Goal: Task Accomplishment & Management: Use online tool/utility

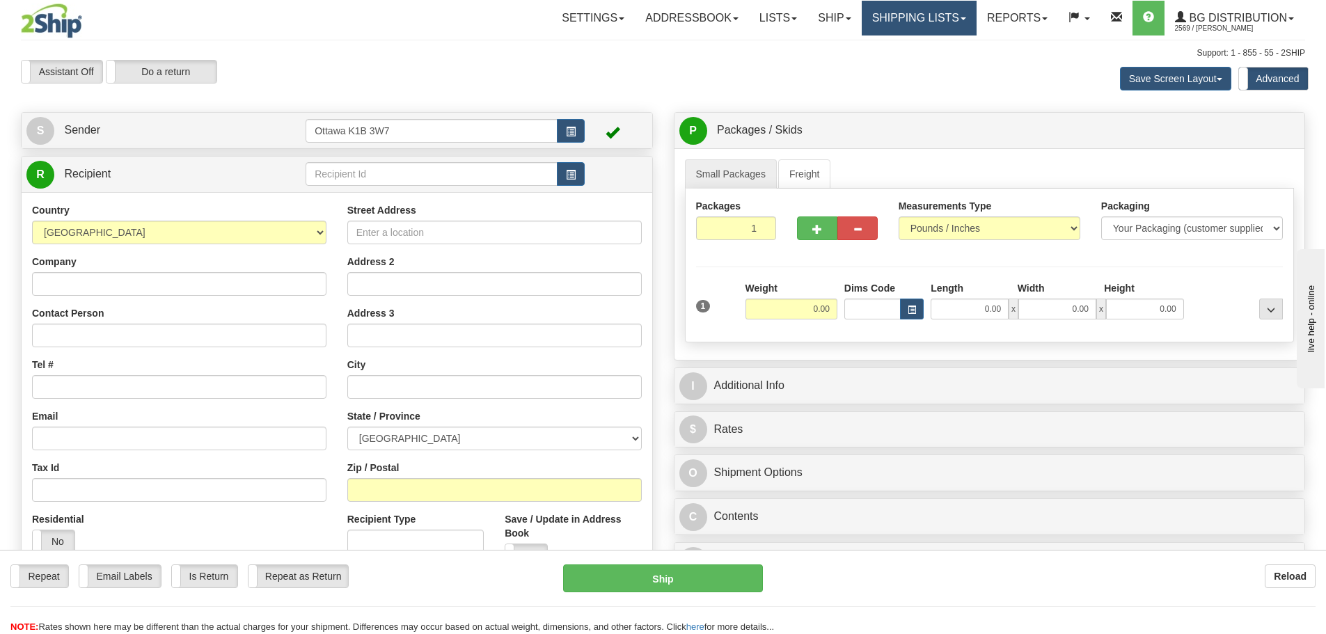
click at [915, 8] on link "Shipping lists" at bounding box center [919, 18] width 115 height 35
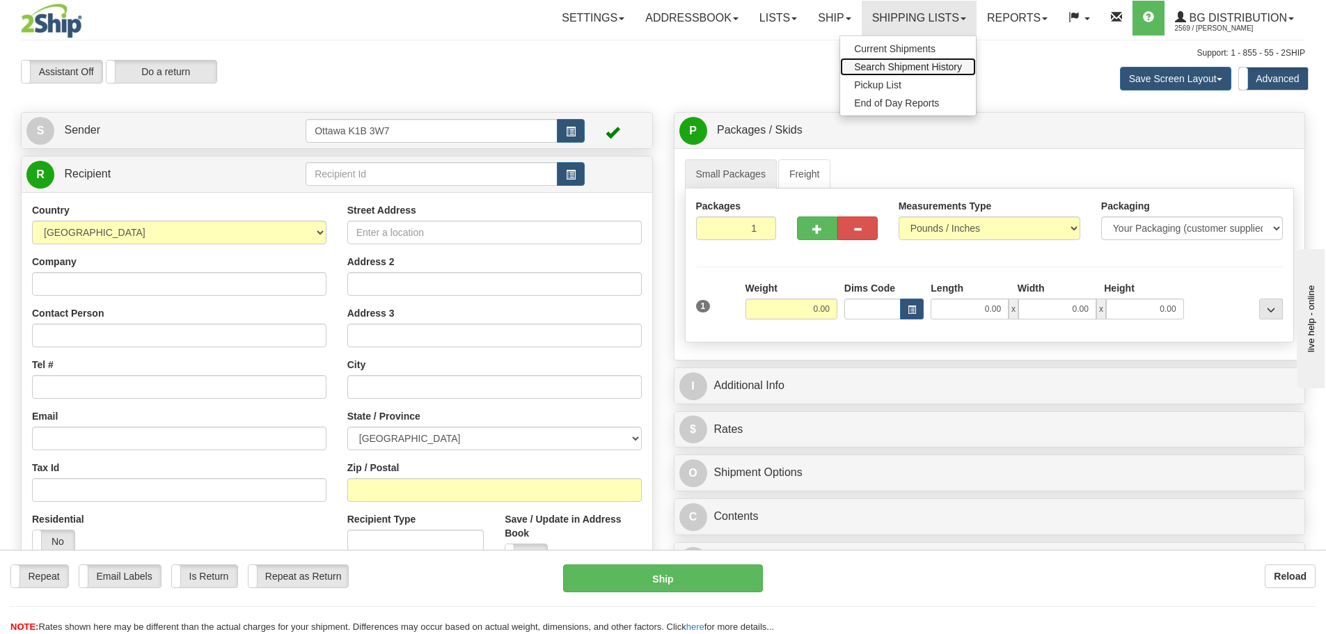
click at [885, 61] on span "Search Shipment History" at bounding box center [908, 66] width 108 height 11
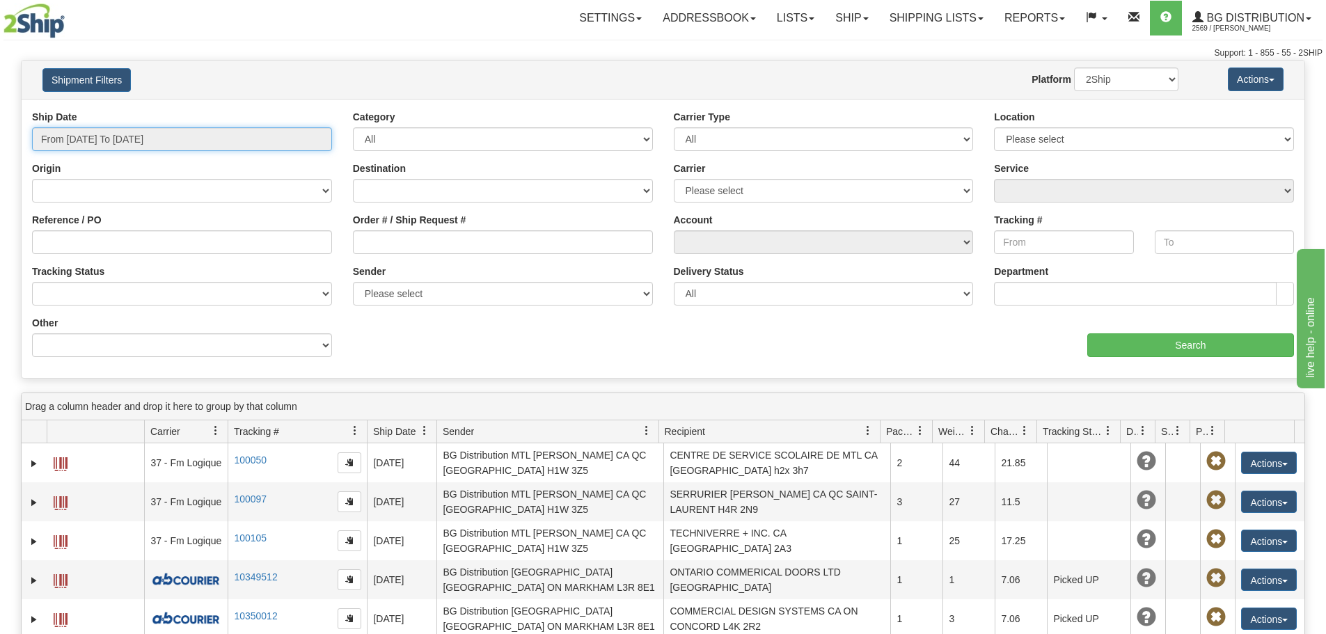
type input "[DATE]"
click at [216, 148] on input "From 10/07/2025 To 10/08/2025" at bounding box center [182, 139] width 300 height 24
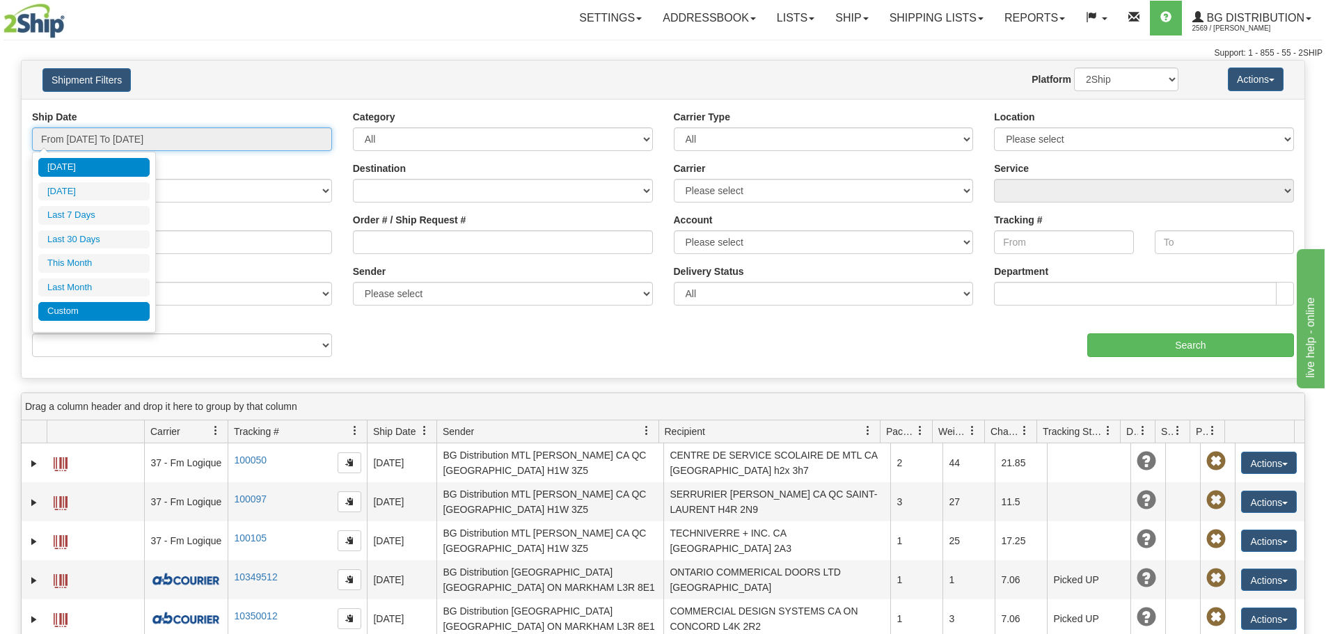
type input "10/01/2025"
type input "10/31/2025"
type input "09/01/2025"
type input "09/30/2025"
type input "[DATE]"
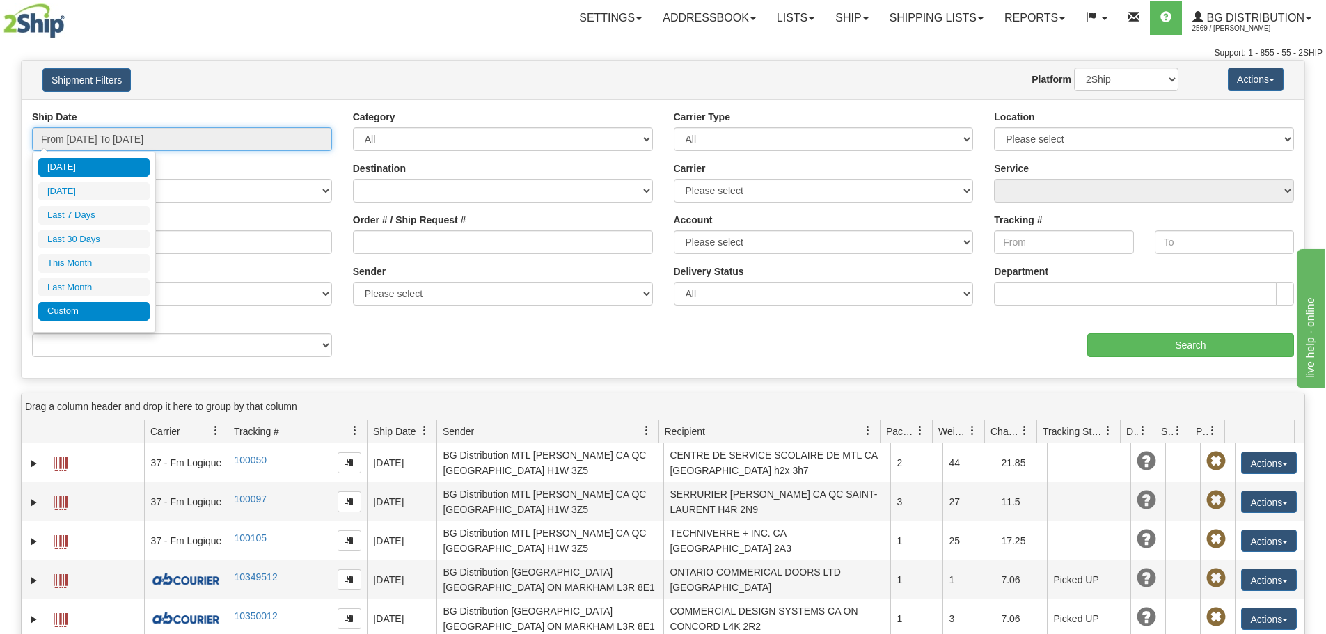
type input "[DATE]"
click at [81, 320] on li "Custom" at bounding box center [93, 311] width 111 height 19
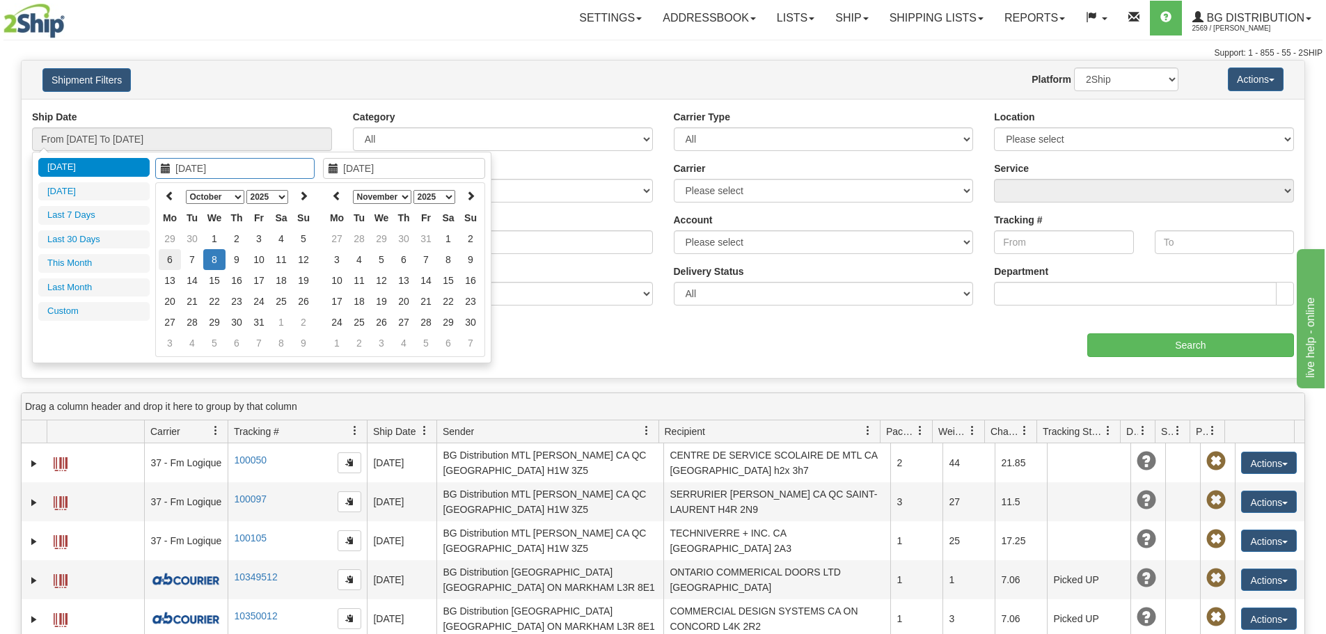
type input "10/06/2025"
click at [171, 254] on td "6" at bounding box center [170, 259] width 22 height 21
click at [336, 200] on icon at bounding box center [337, 196] width 10 height 10
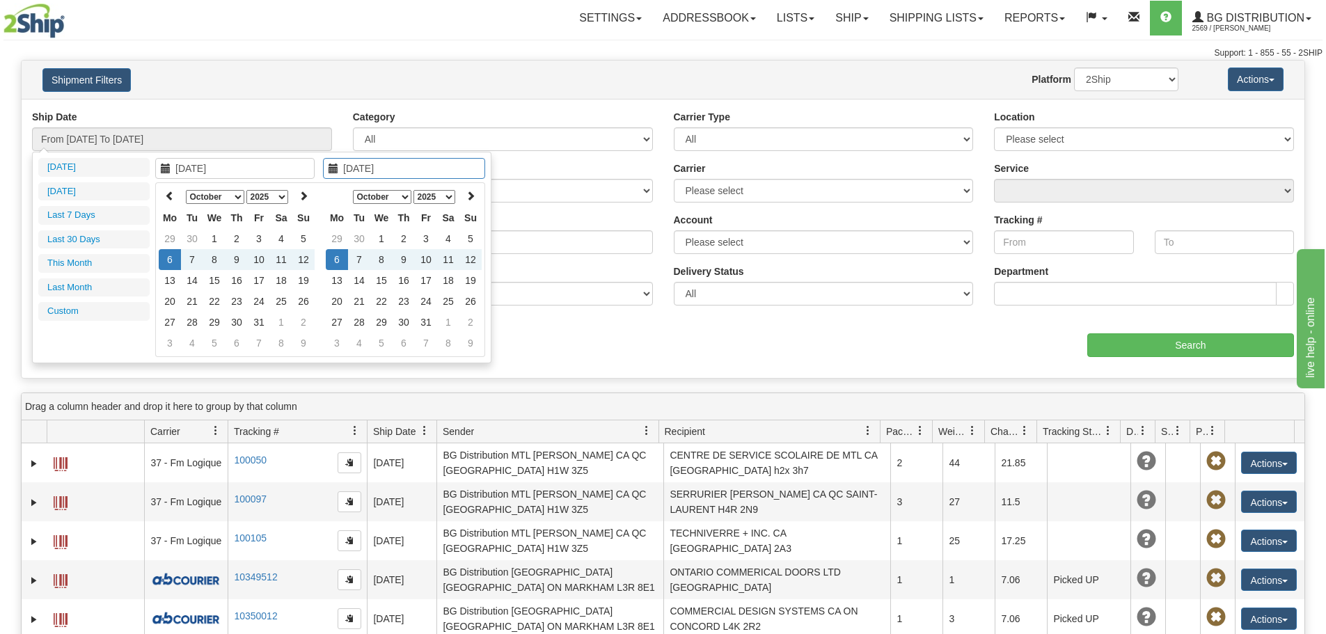
type input "10/06/2025"
click at [337, 265] on td "6" at bounding box center [337, 259] width 22 height 21
type input "From 10/06/2025 To 10/06/2025"
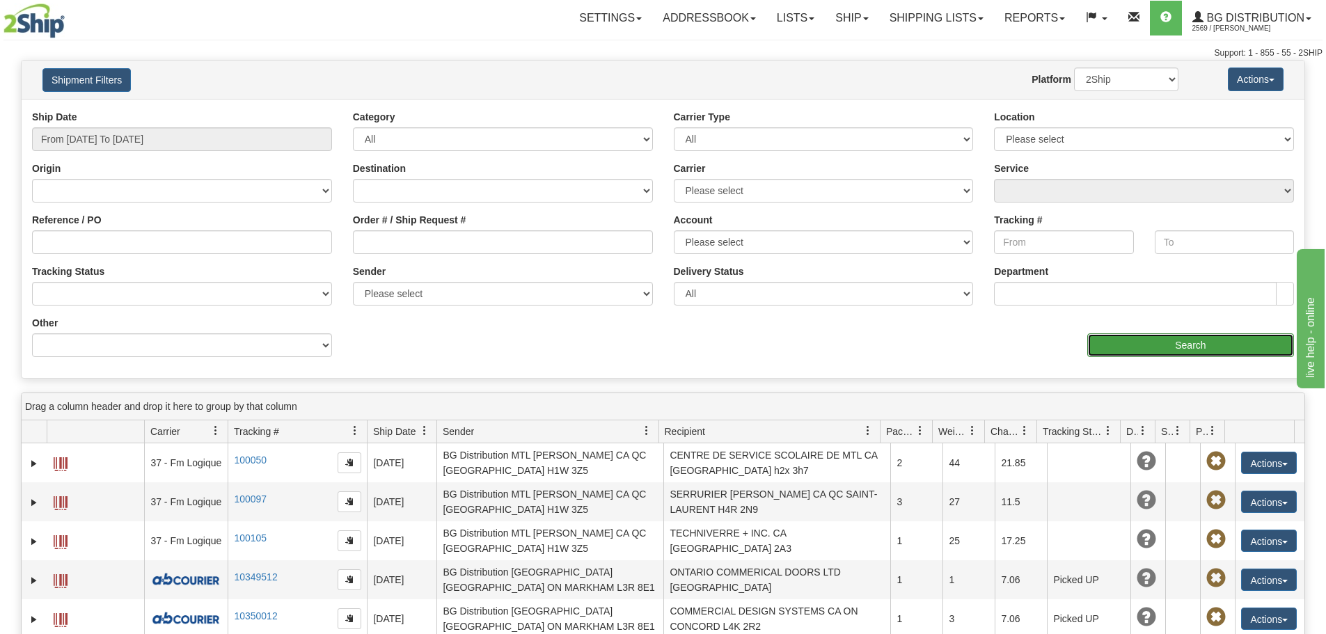
click at [1277, 349] on input "Search" at bounding box center [1190, 345] width 207 height 24
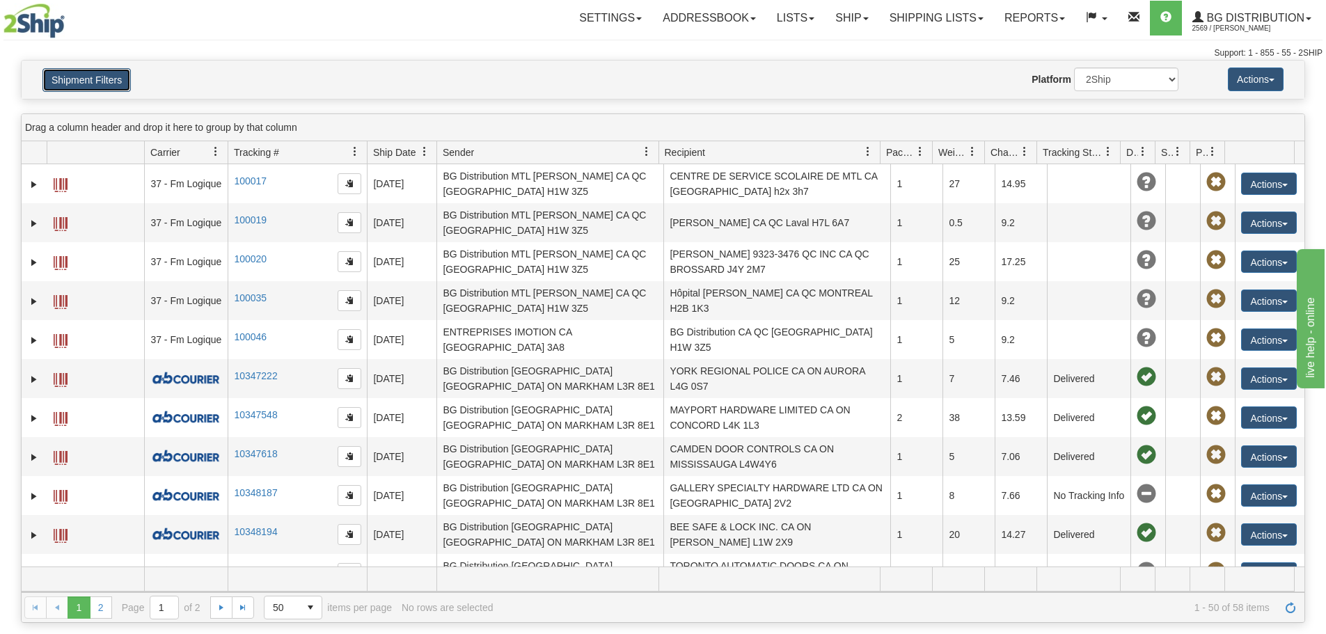
click at [110, 74] on button "Shipment Filters" at bounding box center [86, 80] width 88 height 24
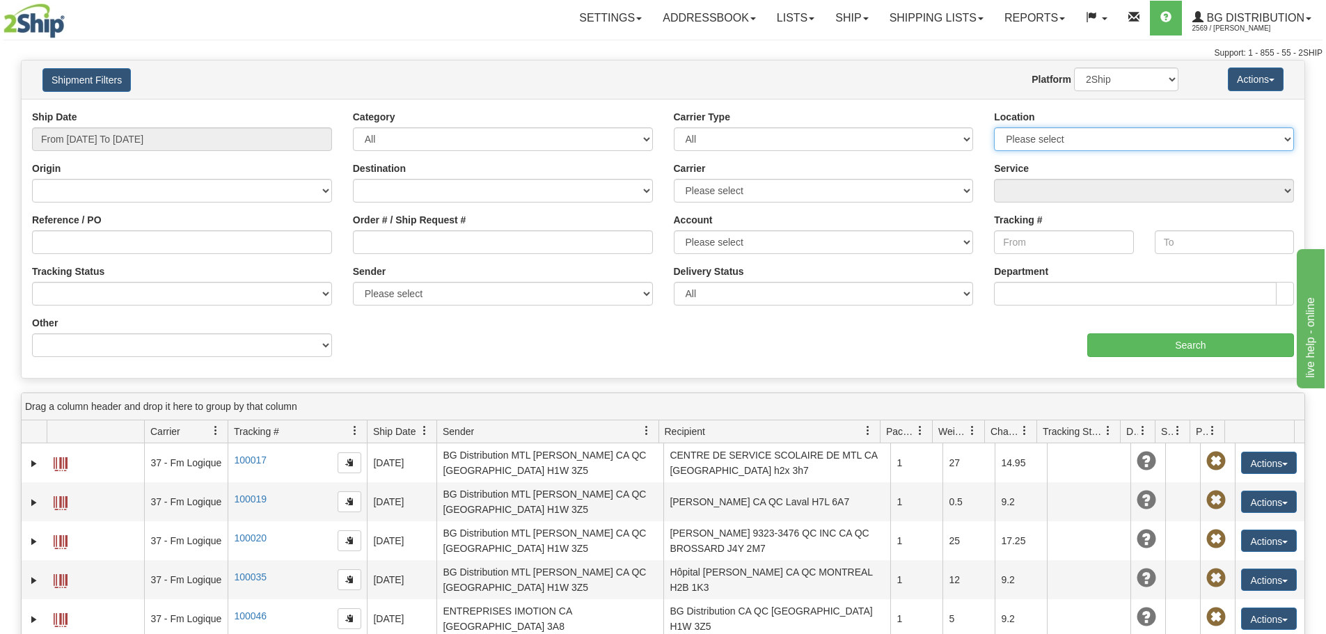
click at [1098, 143] on select "Please select Ottawa K1B 3W7 Montreal Quebec City Winnipeg Toronto" at bounding box center [1144, 139] width 300 height 24
select select "5436"
click at [994, 127] on select "Please select Ottawa K1B 3W7 Montreal Quebec City Winnipeg Toronto" at bounding box center [1144, 139] width 300 height 24
click at [1128, 351] on input "Search" at bounding box center [1190, 345] width 207 height 24
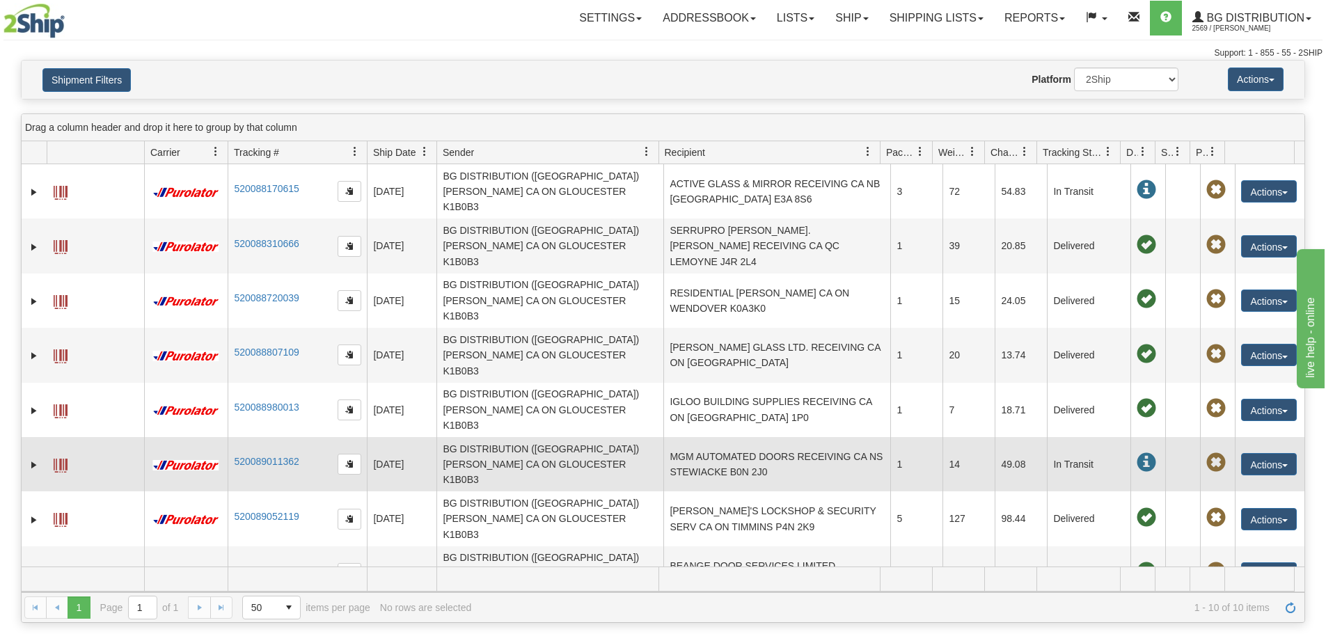
click at [773, 437] on td "MGM AUTOMATED DOORS RECEIVING CA NS STEWIACKE B0N 2J0" at bounding box center [776, 464] width 227 height 54
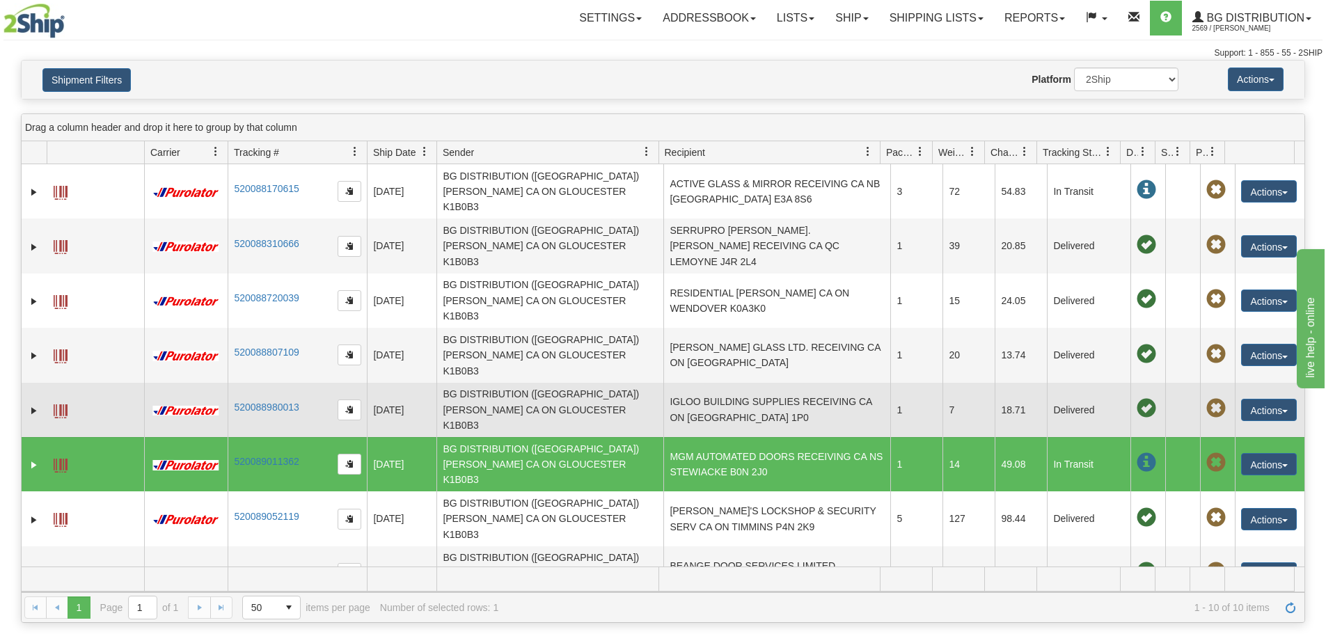
click at [773, 383] on td "IGLOO BUILDING SUPPLIES RECEIVING CA ON LONG SAULT K0C 1P0" at bounding box center [776, 410] width 227 height 54
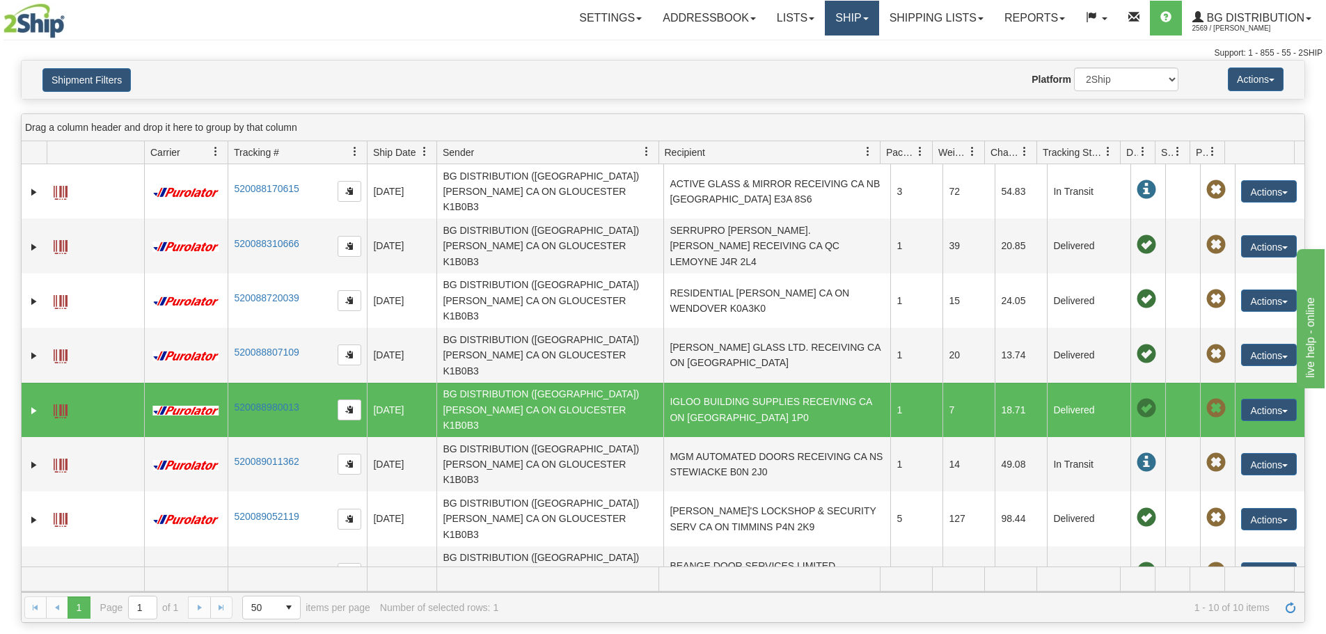
click at [864, 18] on link "Ship" at bounding box center [852, 18] width 54 height 35
click at [819, 55] on link "Ship Screen" at bounding box center [824, 49] width 110 height 18
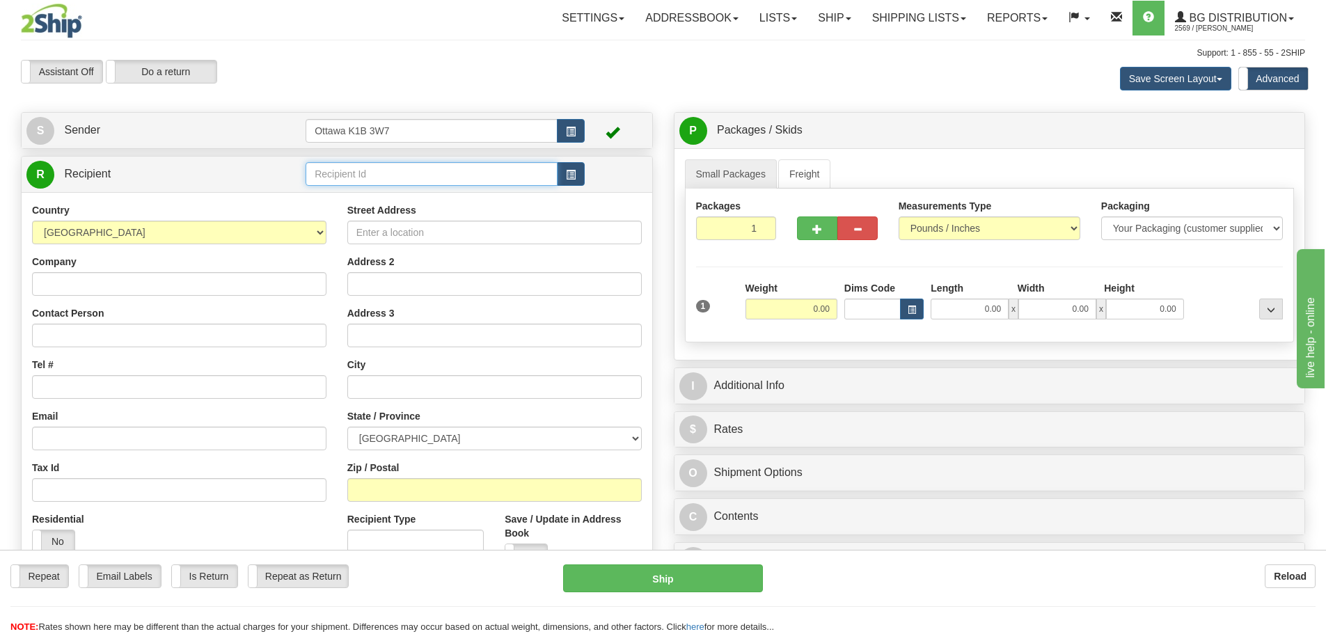
click at [463, 176] on input "text" at bounding box center [432, 174] width 252 height 24
type input "910471"
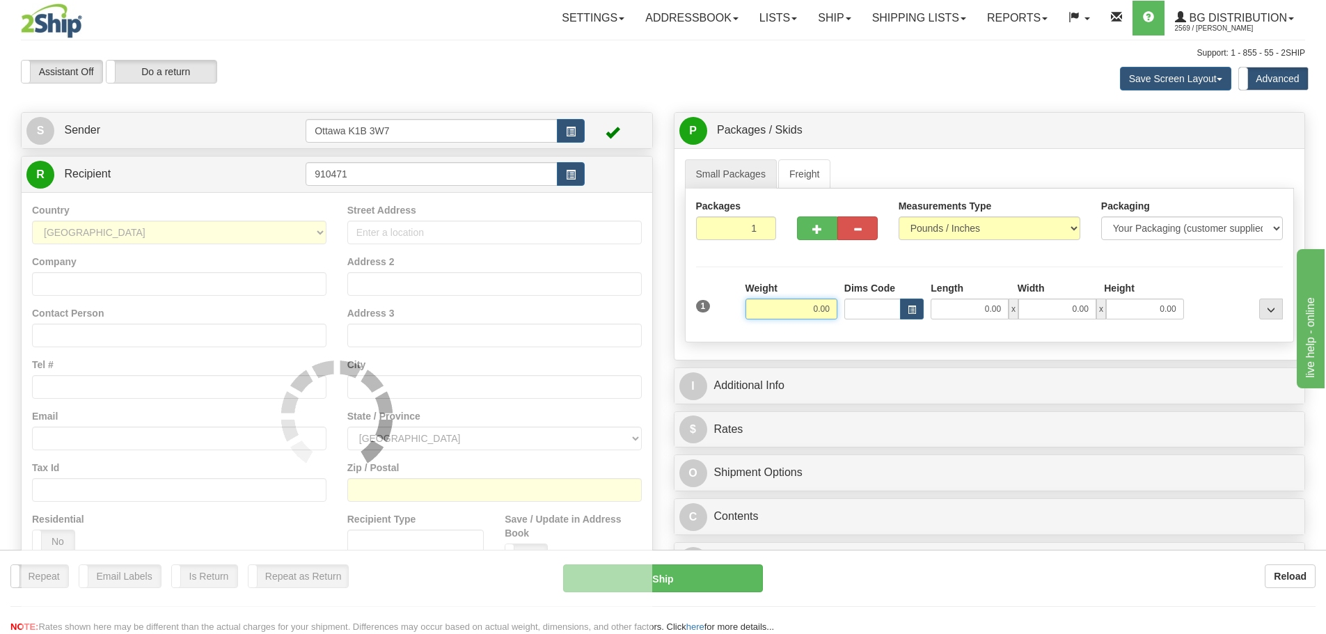
click at [549, 77] on div "Assistant On Assistant Off Do a return Do a return" at bounding box center [282, 72] width 544 height 24
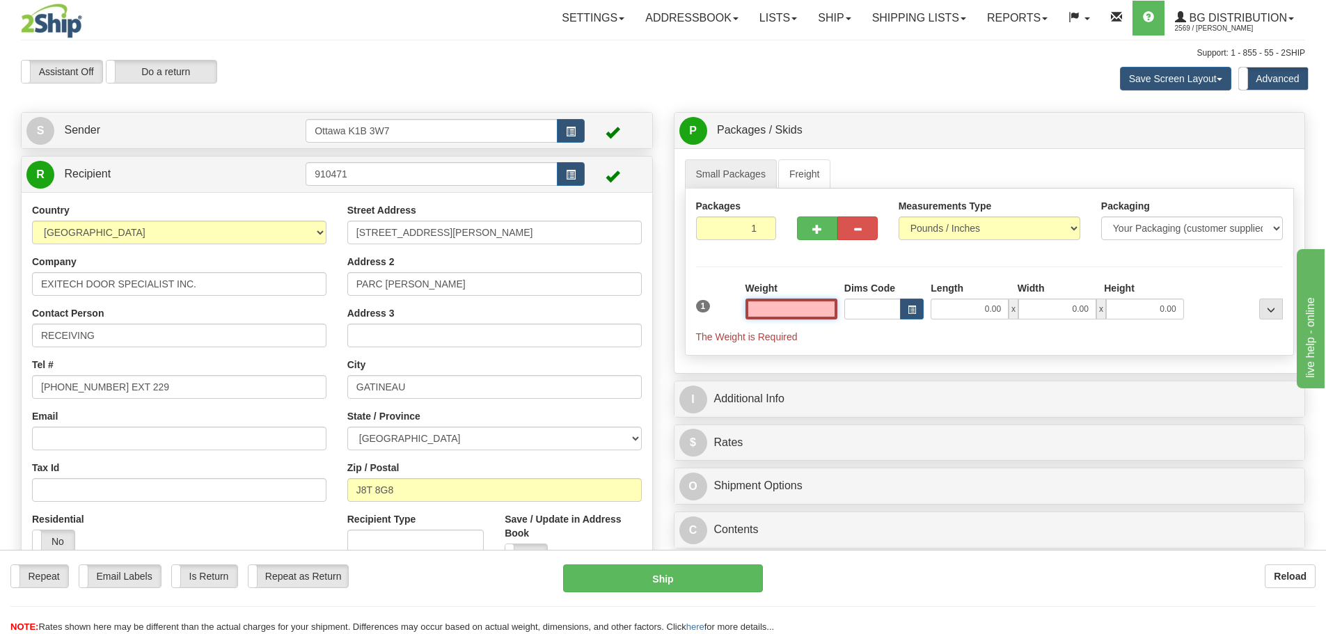
click at [810, 310] on input "text" at bounding box center [792, 309] width 92 height 21
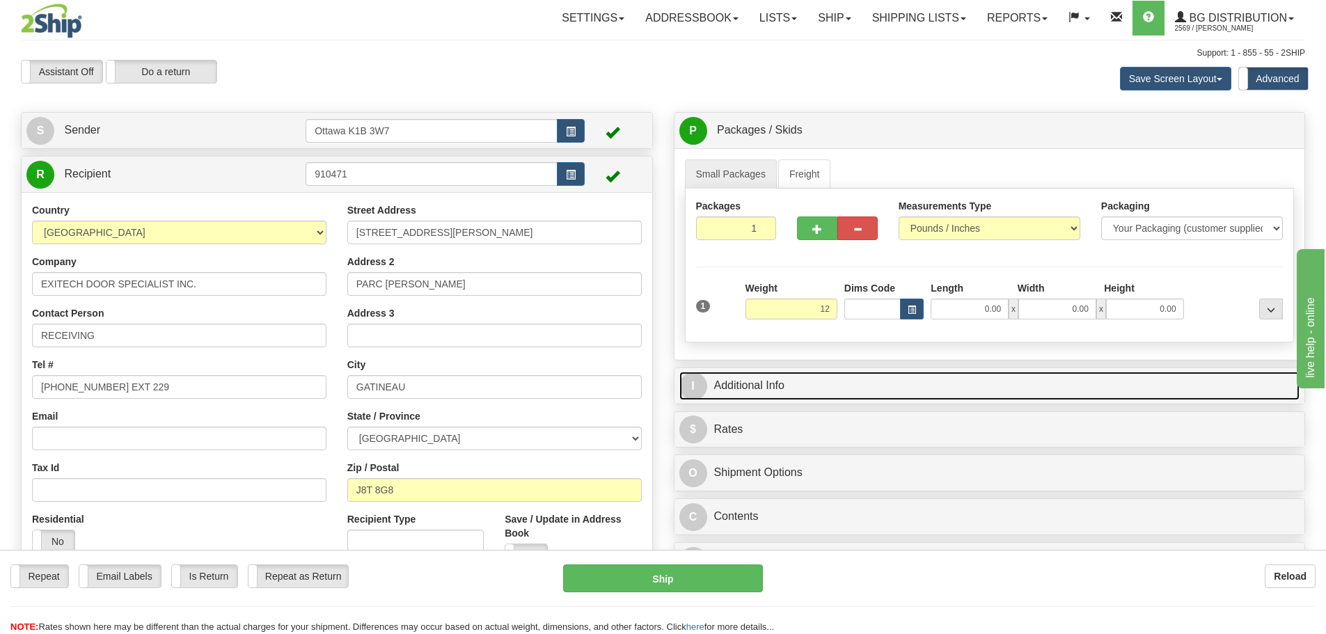
type input "12.00"
click at [849, 386] on link "I Additional Info" at bounding box center [989, 386] width 621 height 29
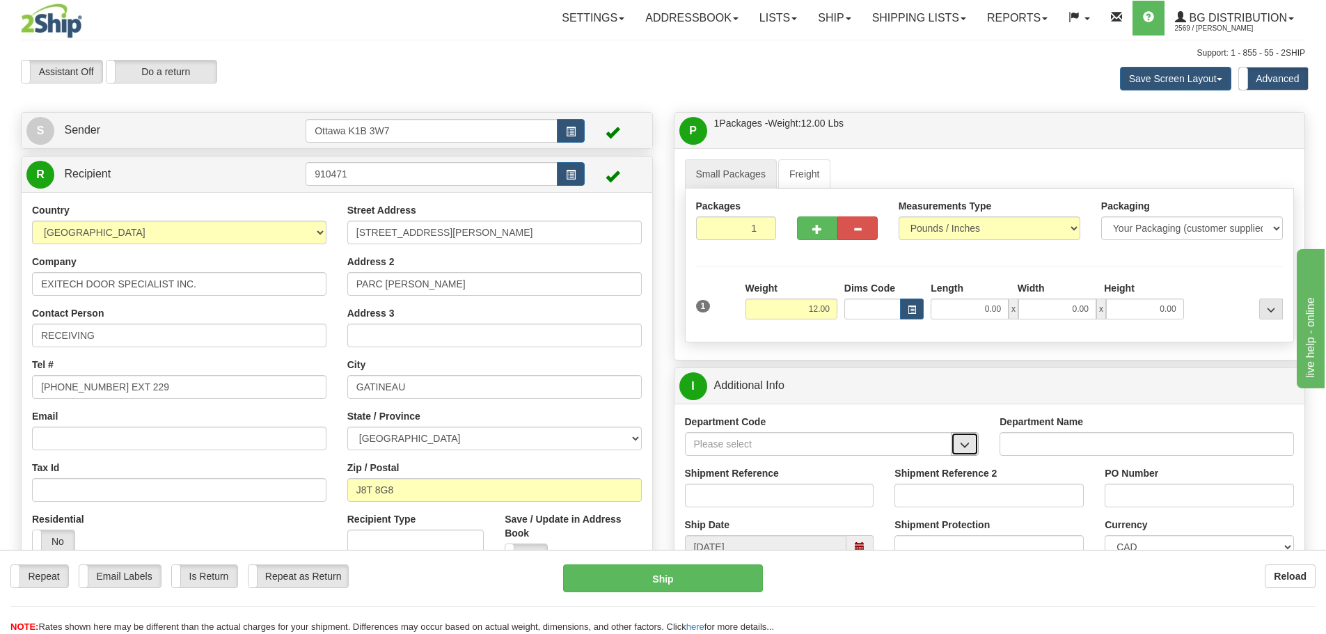
click at [954, 438] on button "button" at bounding box center [965, 444] width 28 height 24
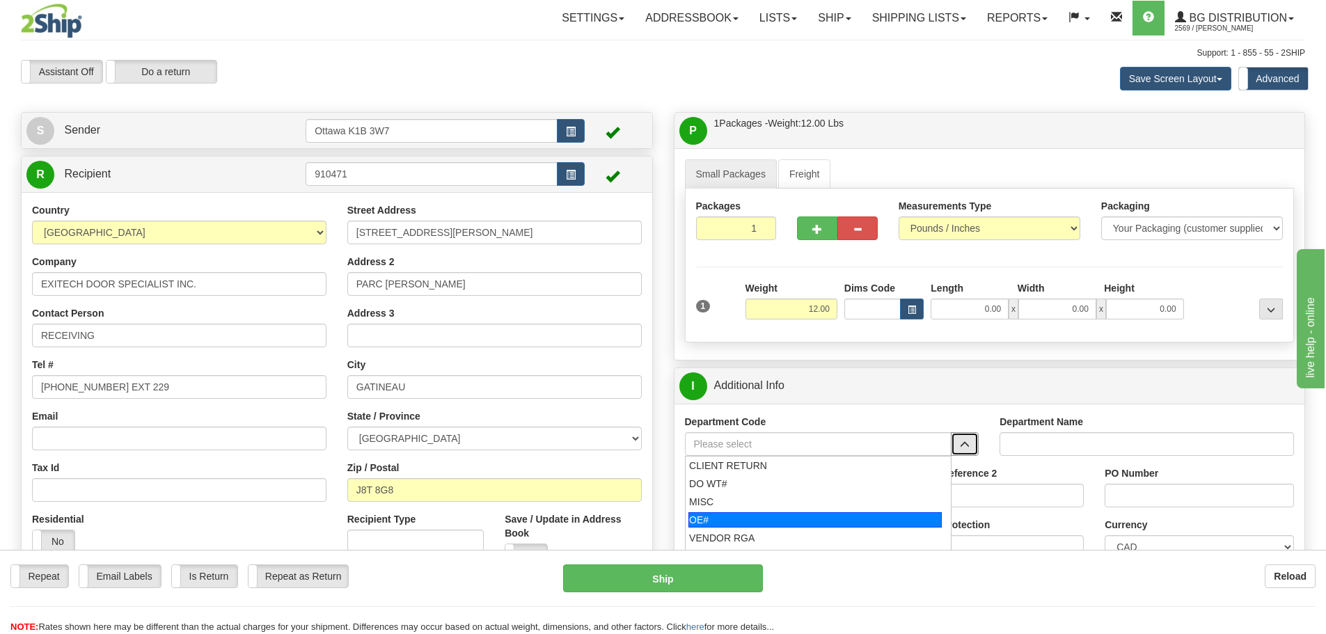
click at [777, 517] on div "OE#" at bounding box center [814, 519] width 253 height 15
type input "OE#"
type input "ORDERS"
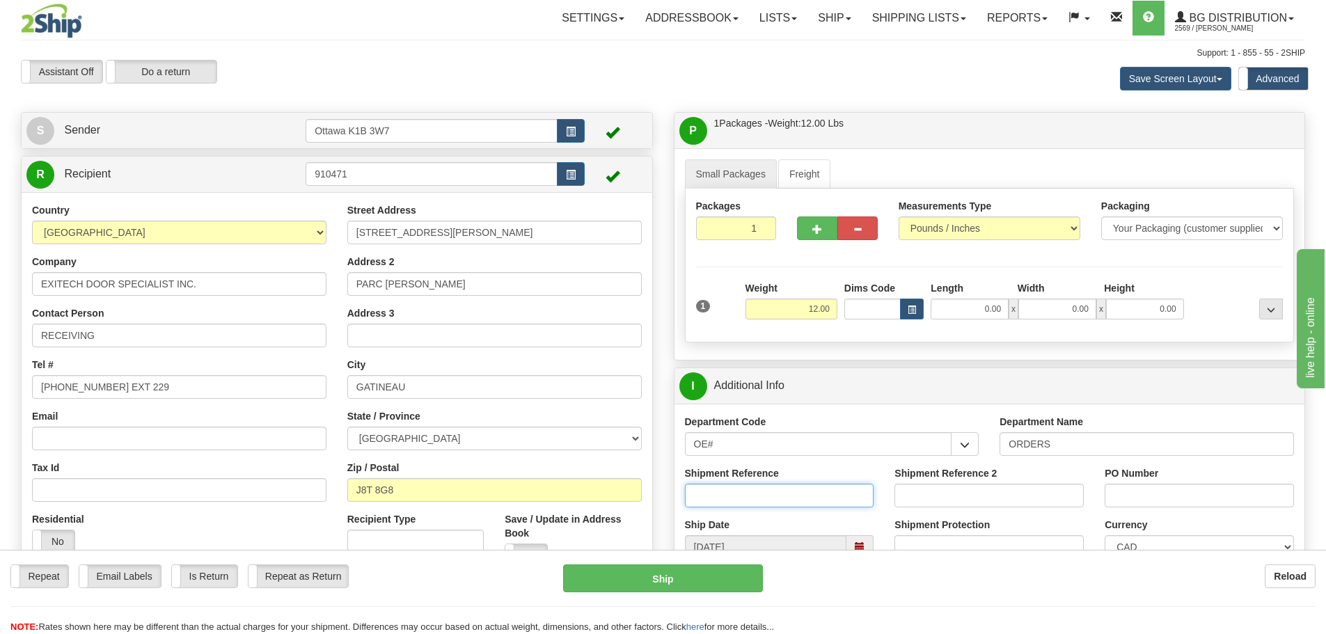
click at [755, 498] on input "Shipment Reference" at bounding box center [779, 496] width 189 height 24
type input "10205289-00"
click at [1159, 502] on input "PO Number" at bounding box center [1199, 496] width 189 height 24
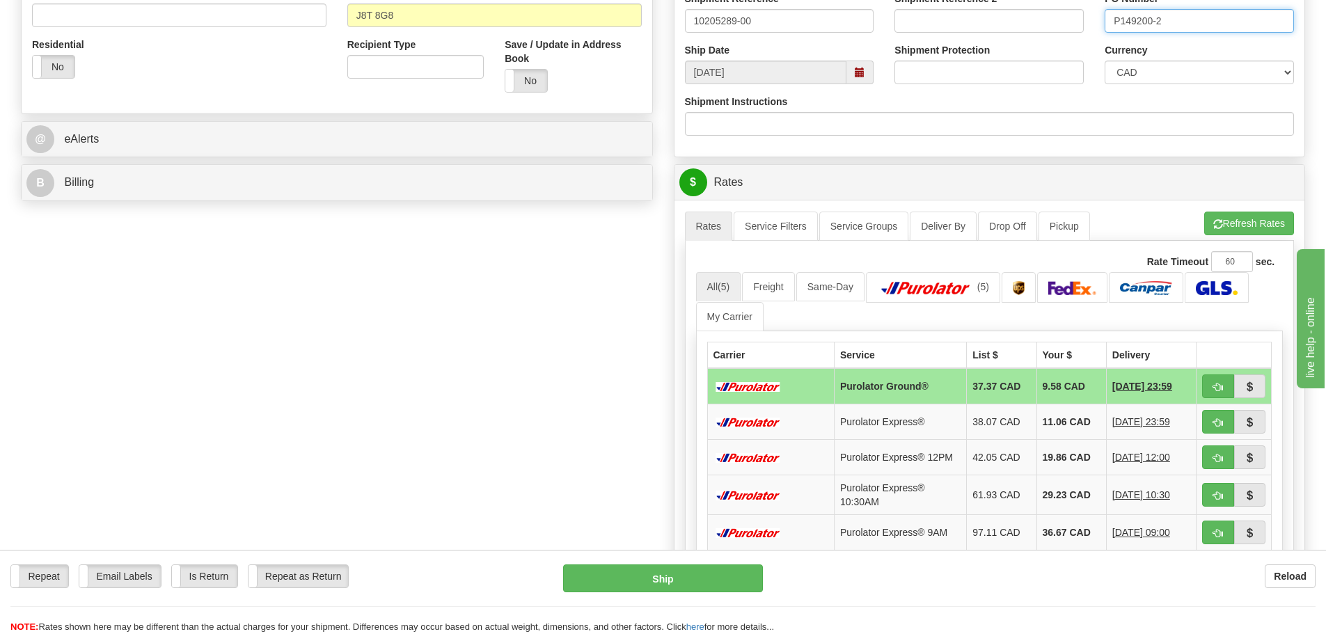
scroll to position [487, 0]
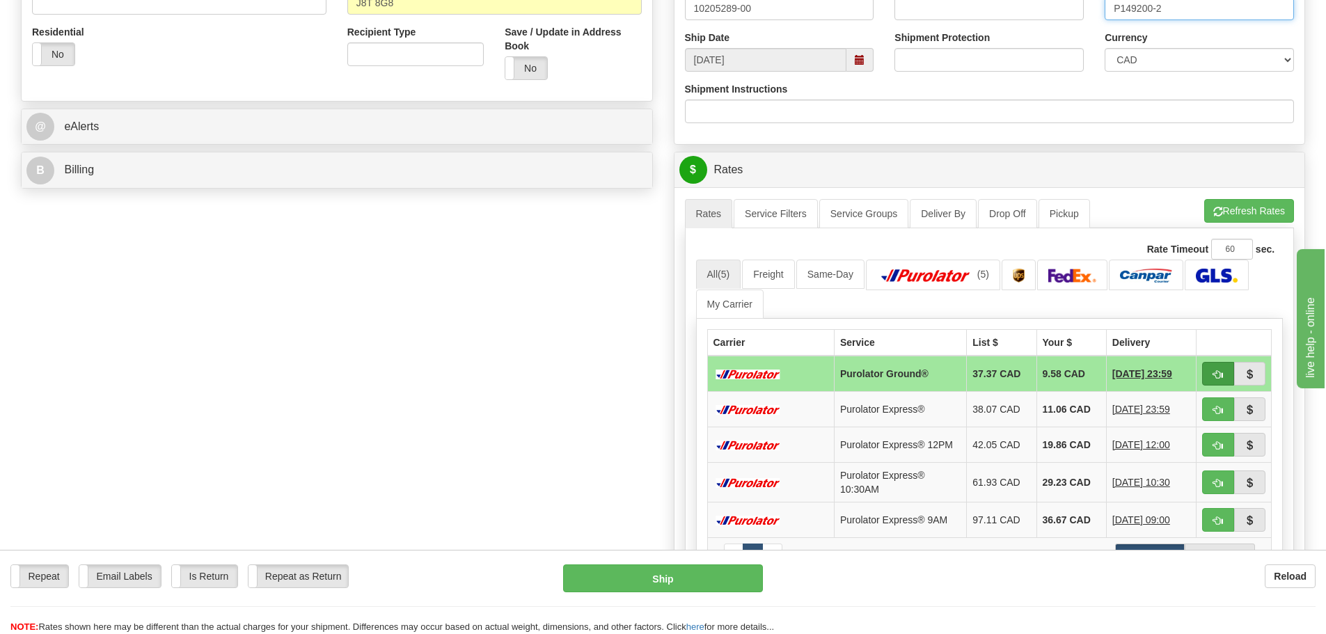
type input "P149200-2"
click at [1220, 371] on span "button" at bounding box center [1218, 374] width 10 height 9
type input "260"
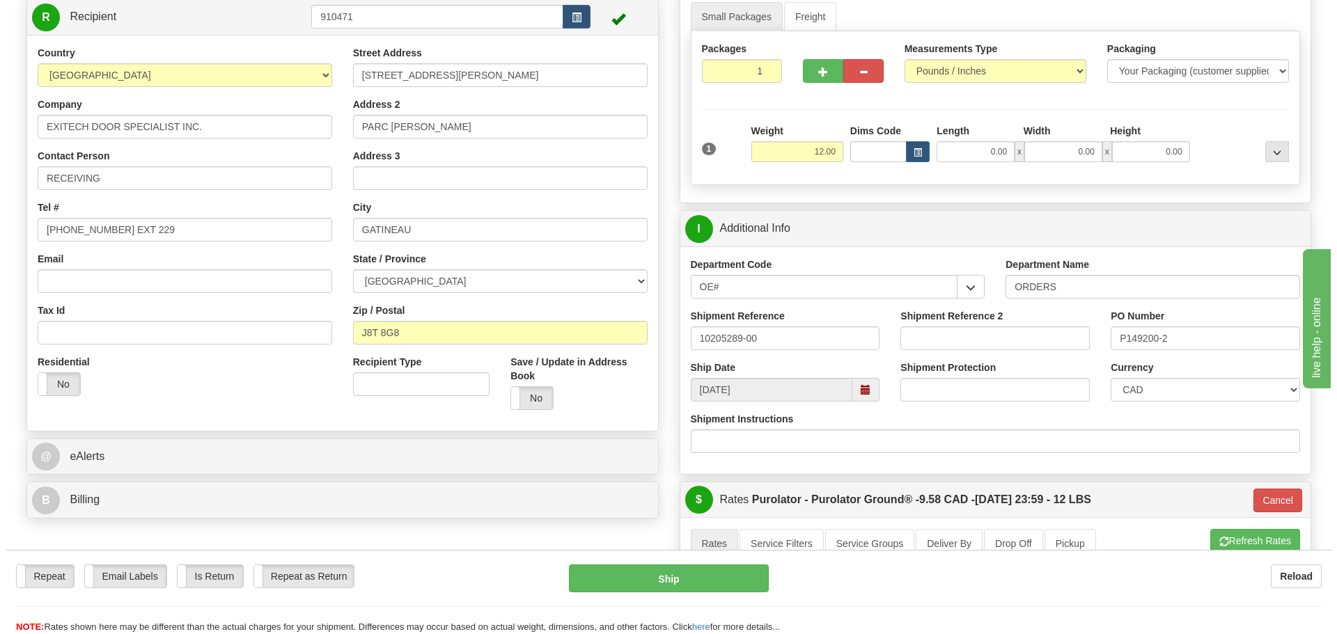
scroll to position [139, 0]
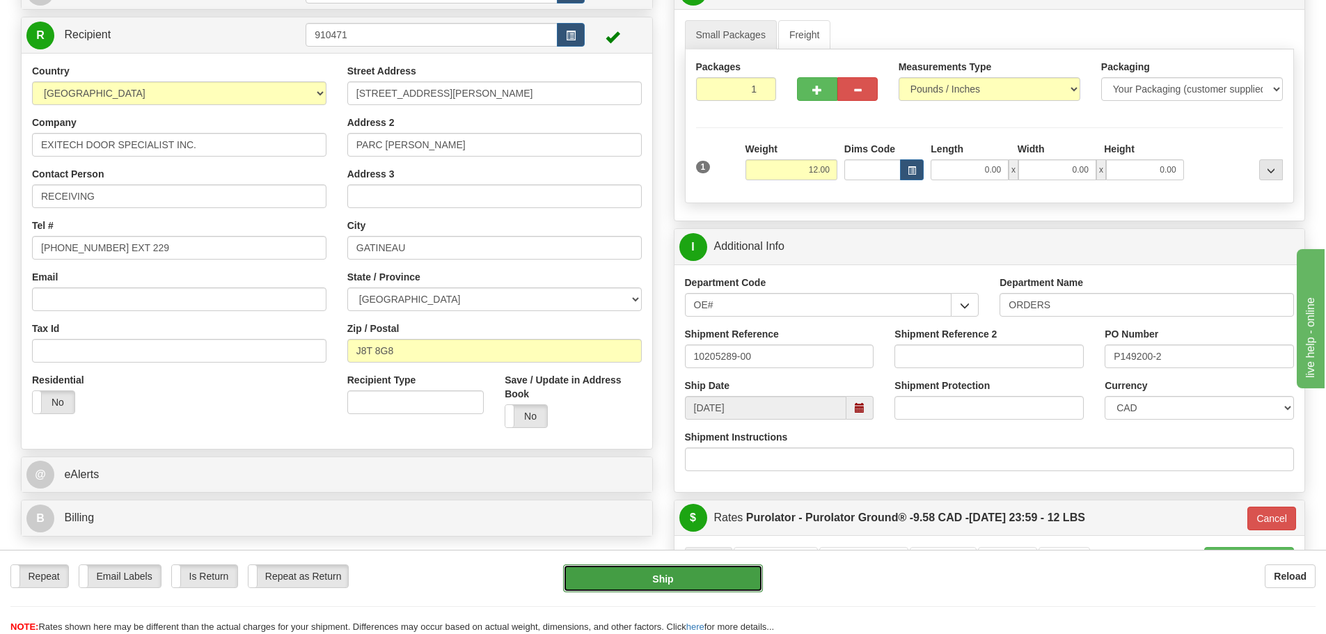
click at [727, 585] on button "Ship" at bounding box center [663, 579] width 200 height 28
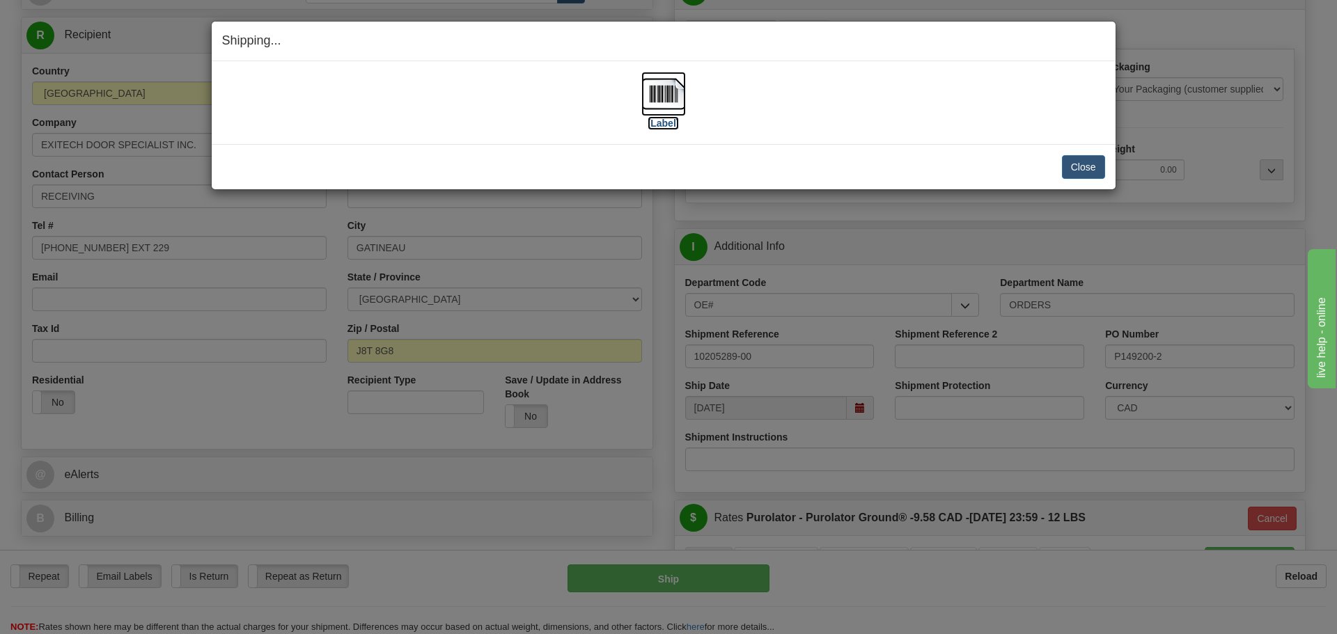
click at [666, 123] on label "[Label]" at bounding box center [663, 123] width 32 height 14
click at [1078, 164] on button "Close" at bounding box center [1083, 167] width 43 height 24
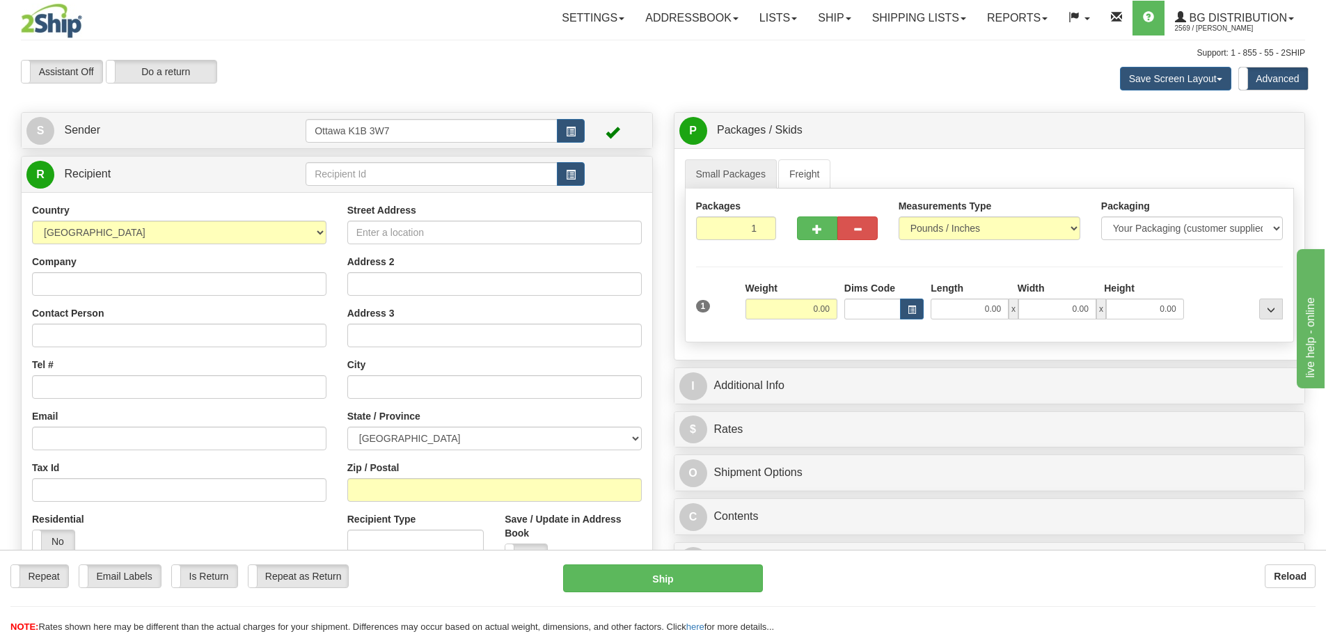
click at [347, 156] on div "R Recipient" at bounding box center [337, 398] width 632 height 485
click at [352, 173] on input "text" at bounding box center [432, 174] width 252 height 24
type input "60096"
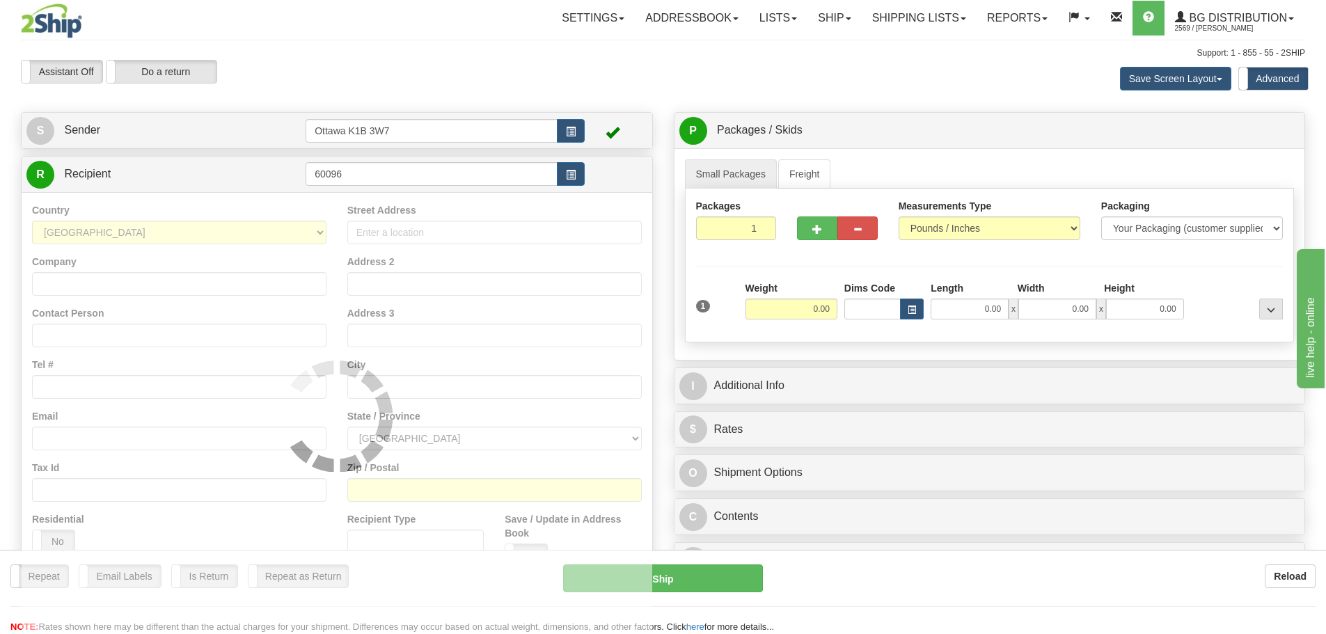
click at [430, 102] on div "Toggle navigation Settings Shipping Preferences Fields Preferences New" at bounding box center [663, 402] width 1326 height 805
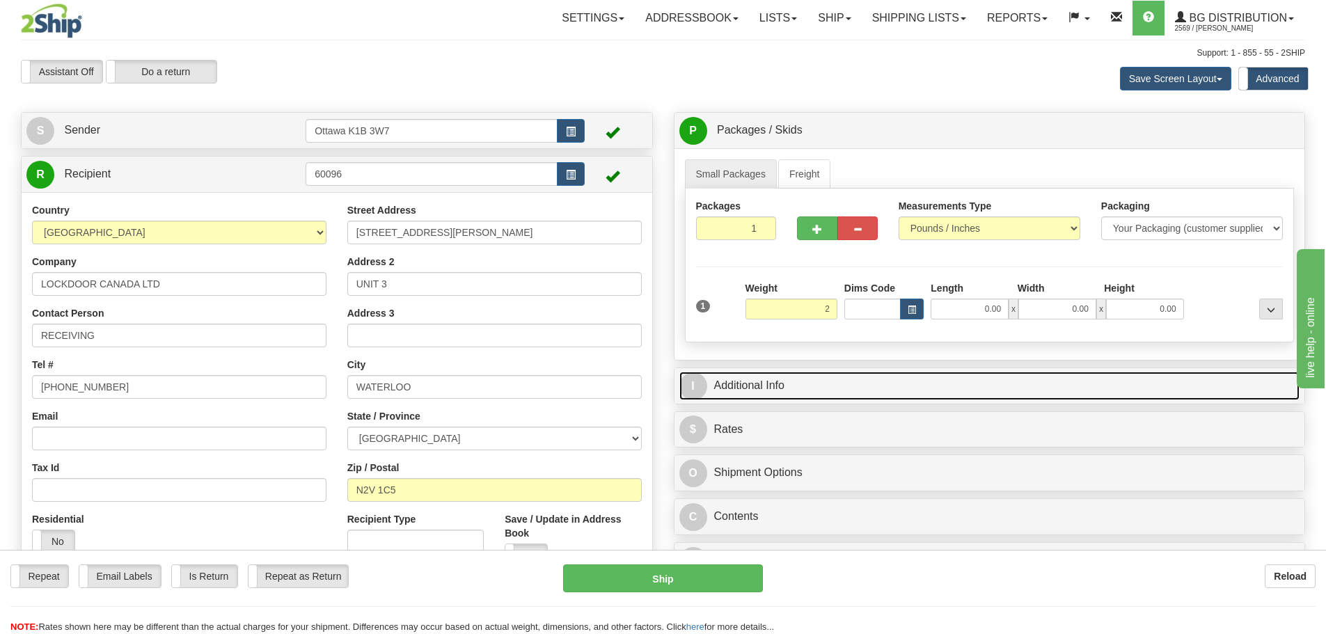
type input "2.00"
click at [938, 393] on link "I Additional Info" at bounding box center [989, 386] width 621 height 29
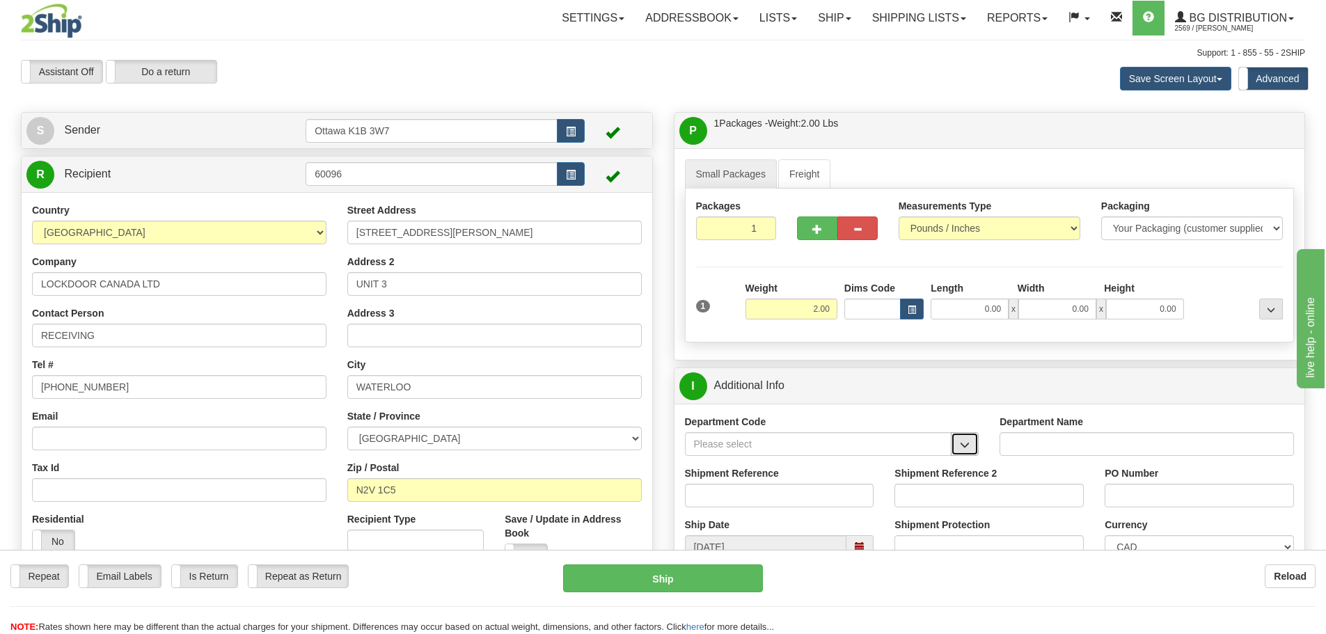
click at [960, 441] on span "button" at bounding box center [965, 445] width 10 height 9
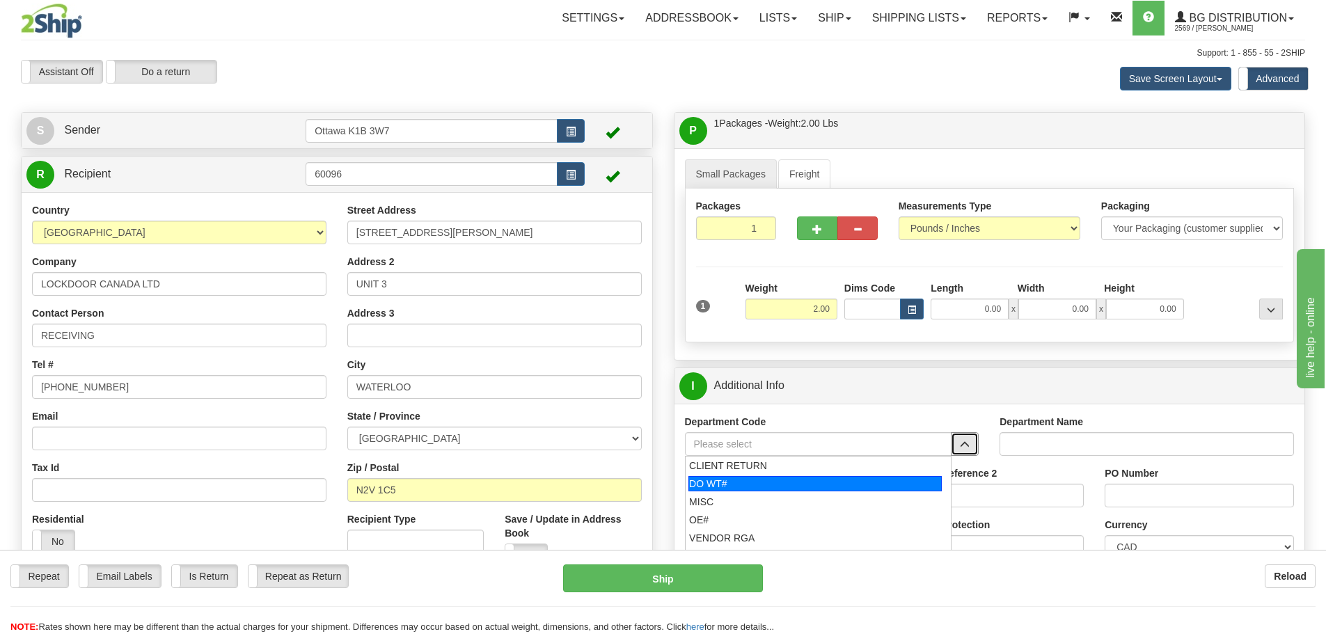
click at [810, 488] on div "DO WT#" at bounding box center [814, 483] width 253 height 15
type input "DO WT#"
type input "DIRECT ORDERS"
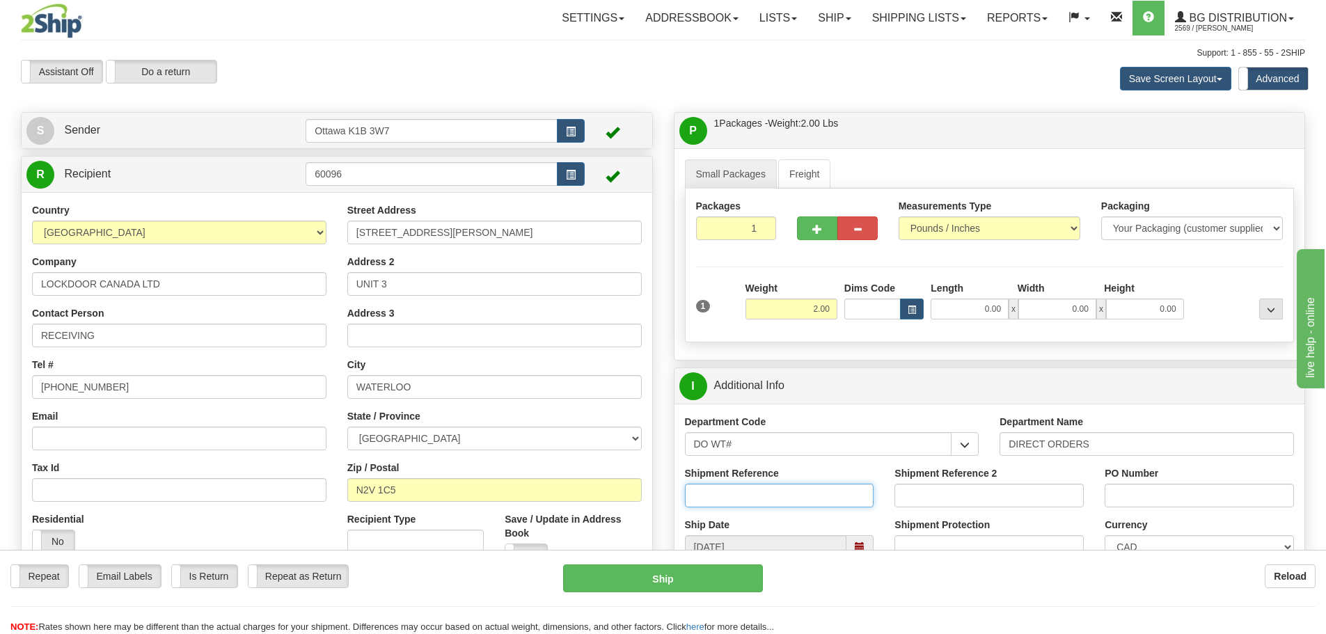
click at [792, 491] on input "Shipment Reference" at bounding box center [779, 496] width 189 height 24
type input "167693-00"
click at [1190, 497] on input "PO Number" at bounding box center [1199, 496] width 189 height 24
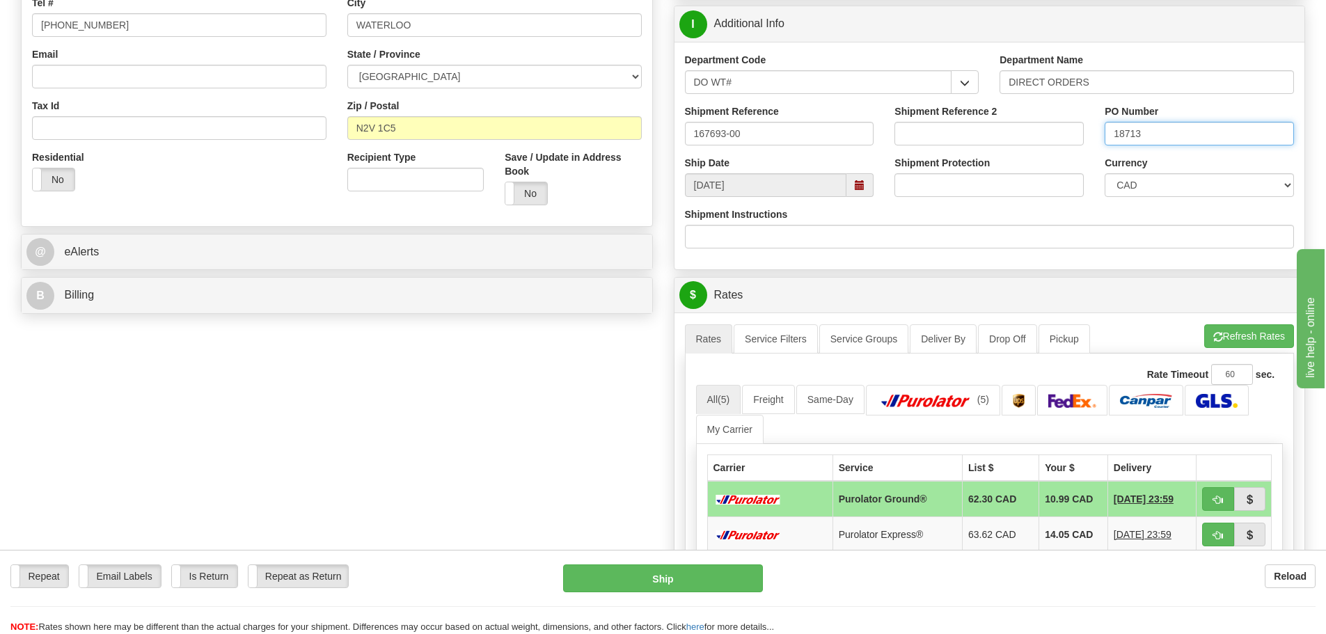
scroll to position [418, 0]
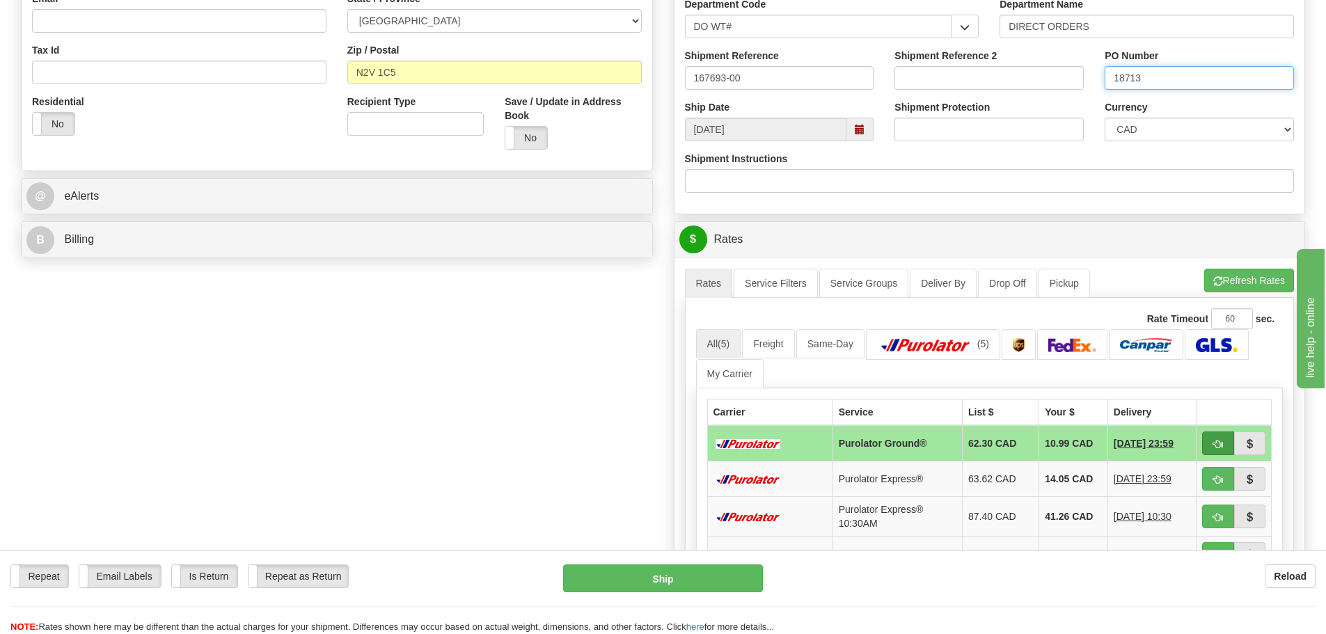
type input "18713"
click at [1228, 450] on button "button" at bounding box center [1218, 444] width 32 height 24
type input "260"
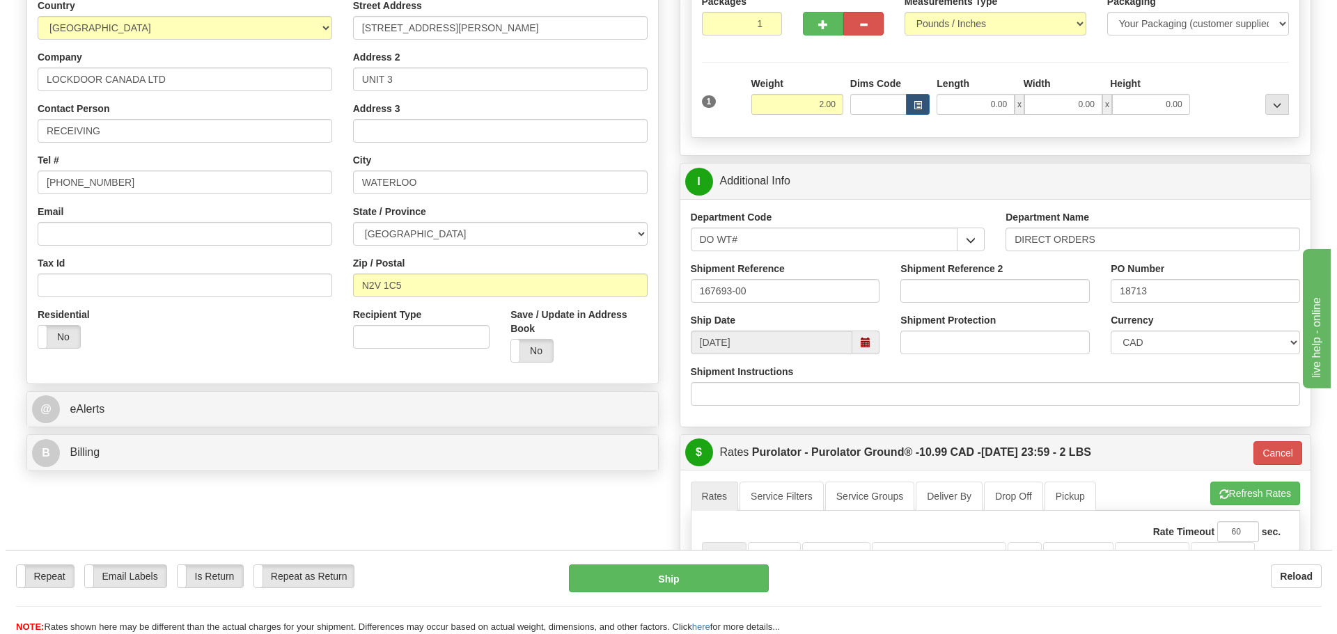
scroll to position [139, 0]
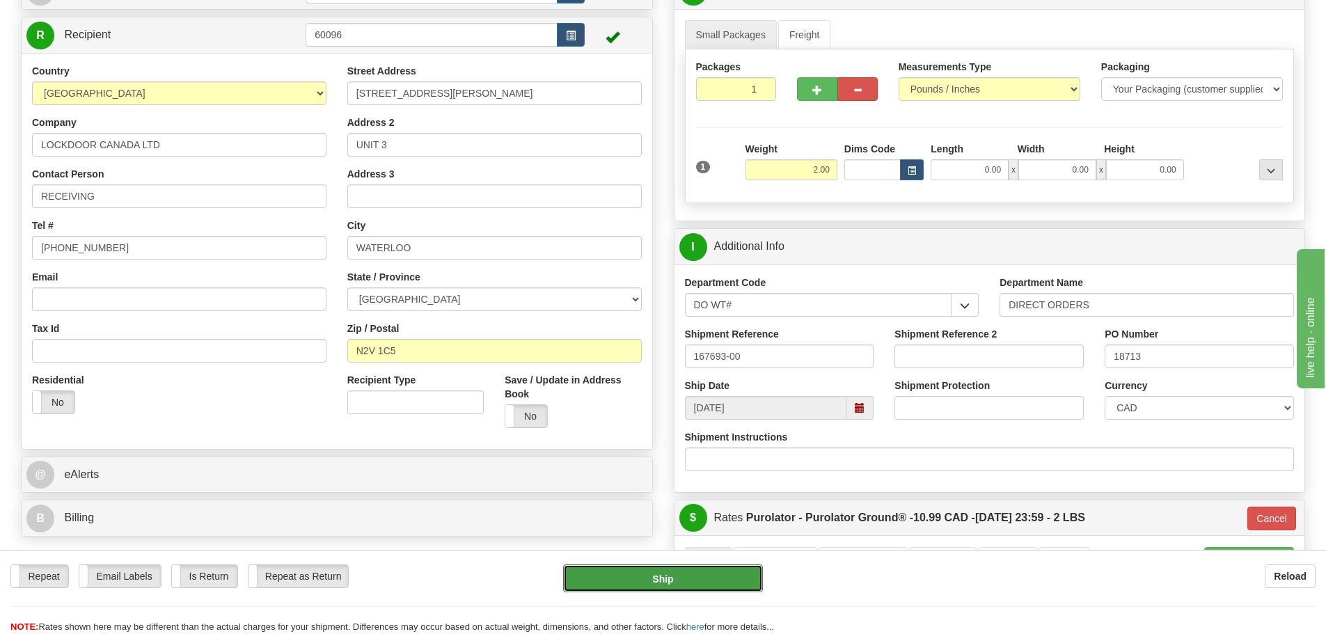
click at [718, 574] on button "Ship" at bounding box center [663, 579] width 200 height 28
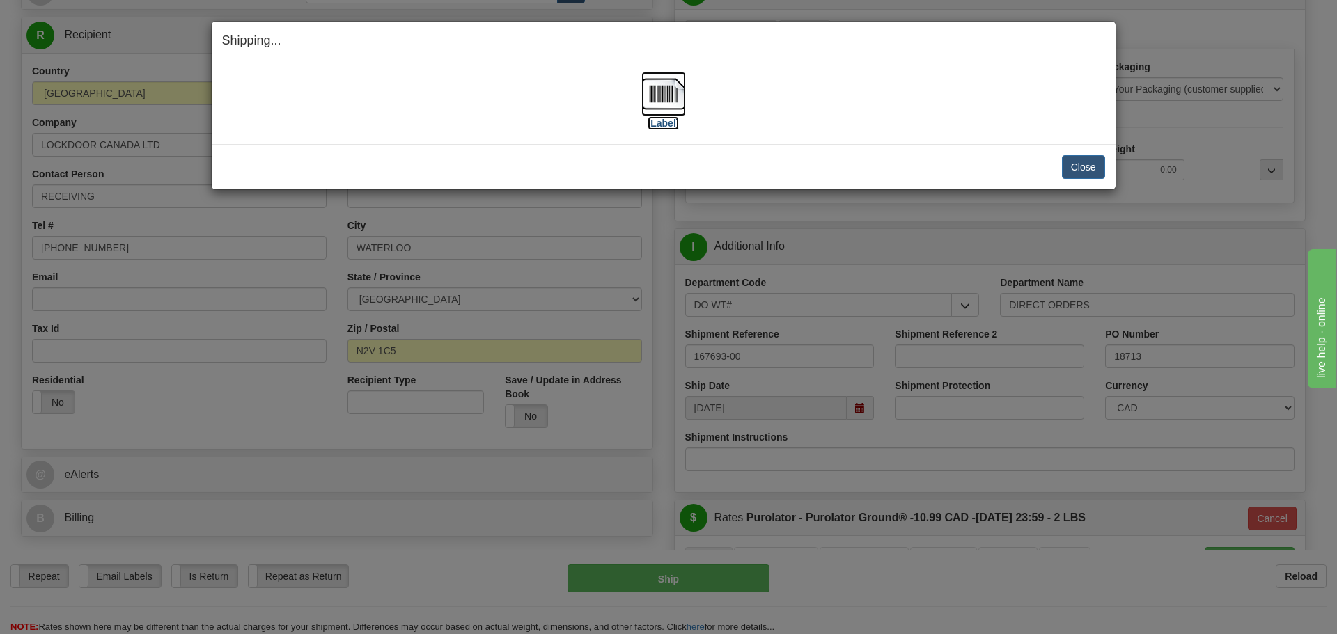
click at [680, 113] on img at bounding box center [663, 94] width 45 height 45
click at [1073, 166] on button "Close" at bounding box center [1083, 167] width 43 height 24
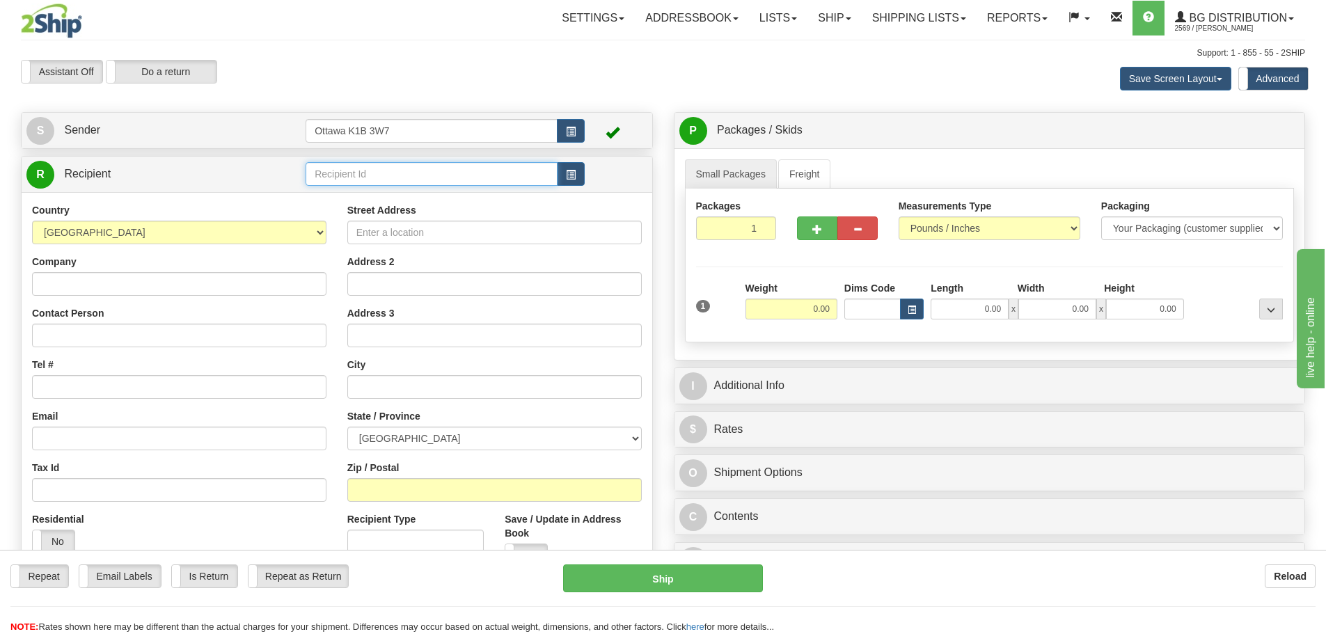
click at [450, 178] on input "text" at bounding box center [432, 174] width 252 height 24
type input "910598"
click at [574, 67] on div "Assistant On Assistant Off Do a return Do a return Previous Next Save Screen La…" at bounding box center [662, 79] width 1305 height 38
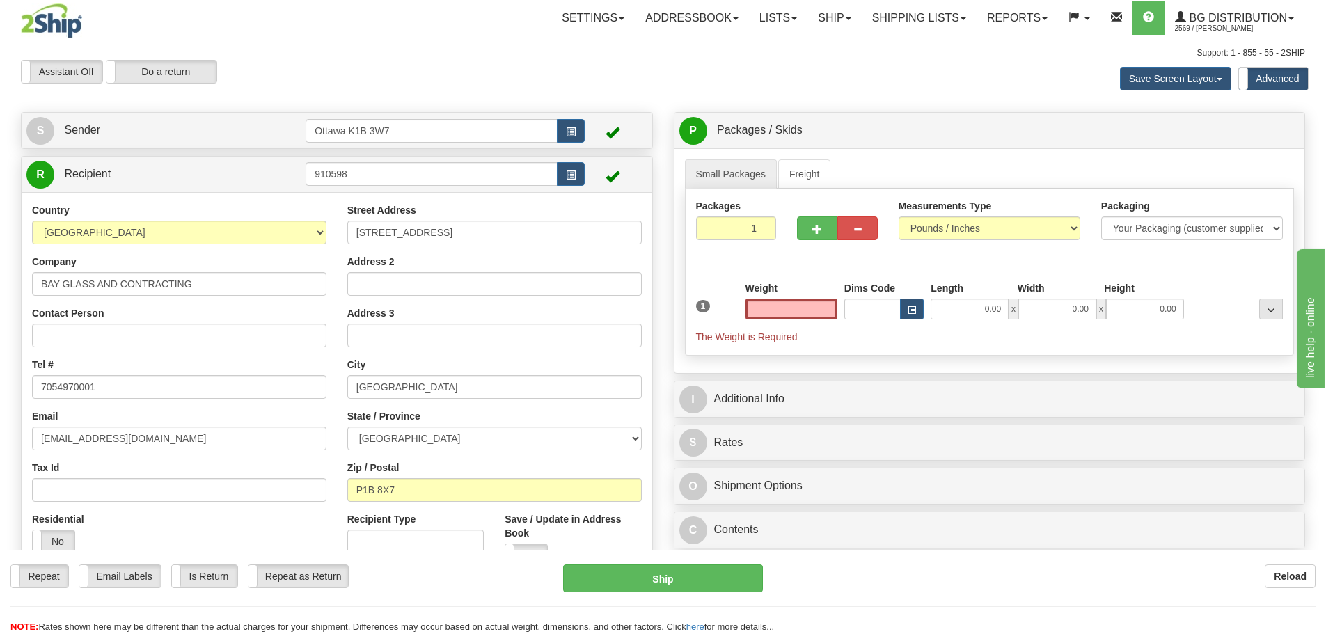
type input "0.00"
click at [803, 384] on div "I Additional Info" at bounding box center [990, 399] width 631 height 36
click at [826, 422] on div "P Packages / Skids 1 Packages - Weight: 0.00 Lbs 1 Skids - Weight: NaN Lbs Ship…" at bounding box center [989, 355] width 653 height 487
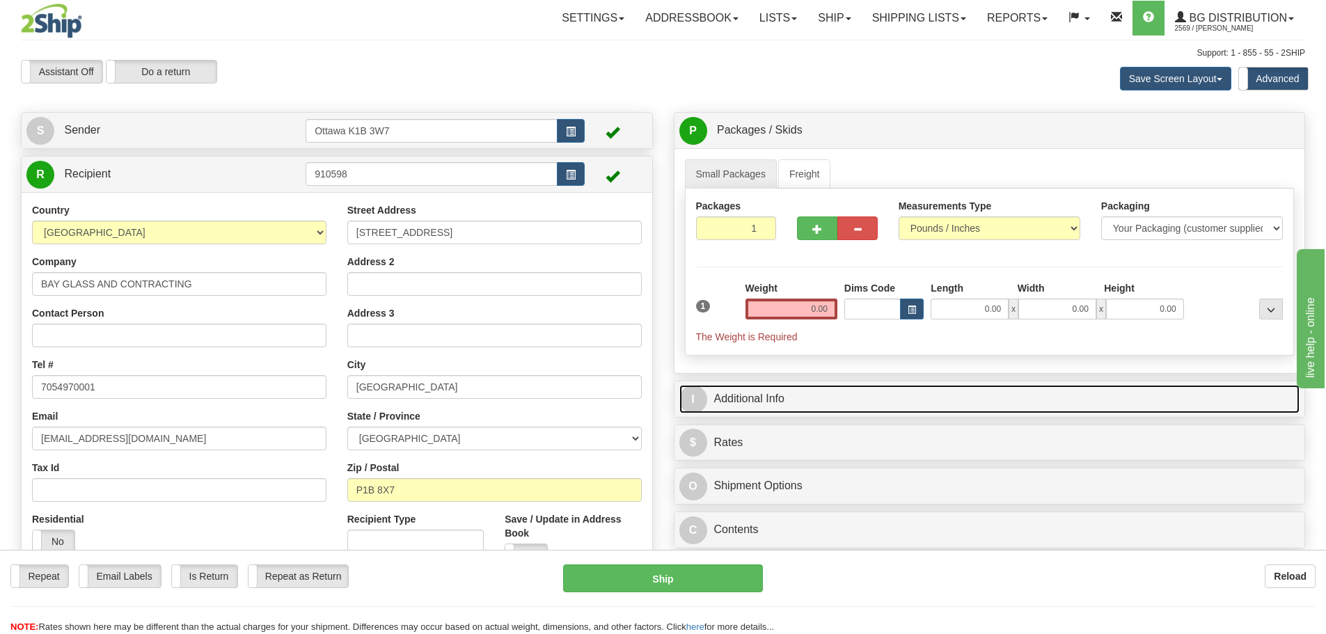
click at [829, 399] on link "I Additional Info" at bounding box center [989, 399] width 621 height 29
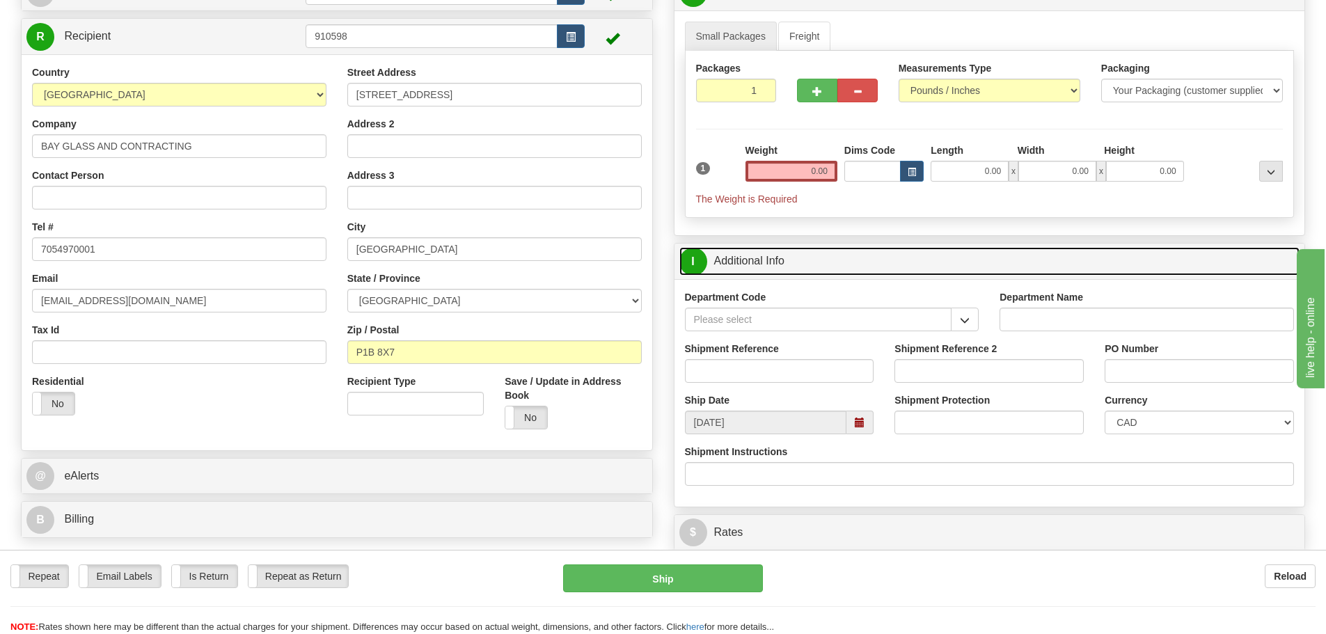
scroll to position [139, 0]
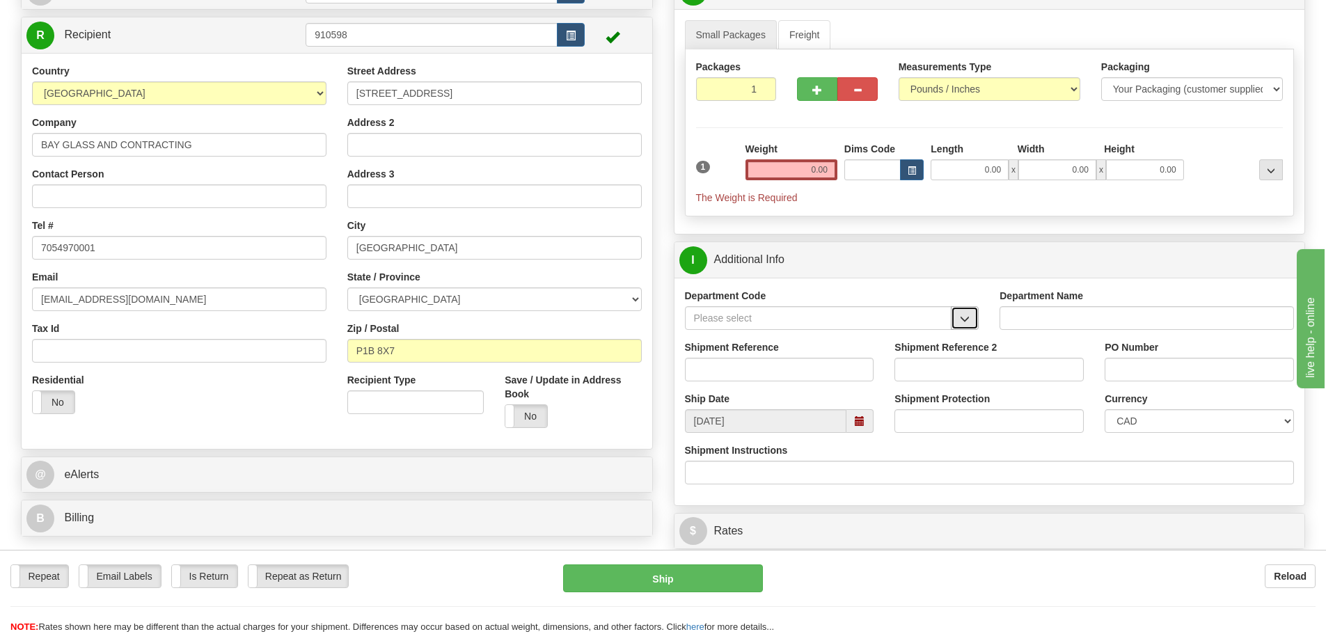
click at [966, 323] on span "button" at bounding box center [965, 319] width 10 height 9
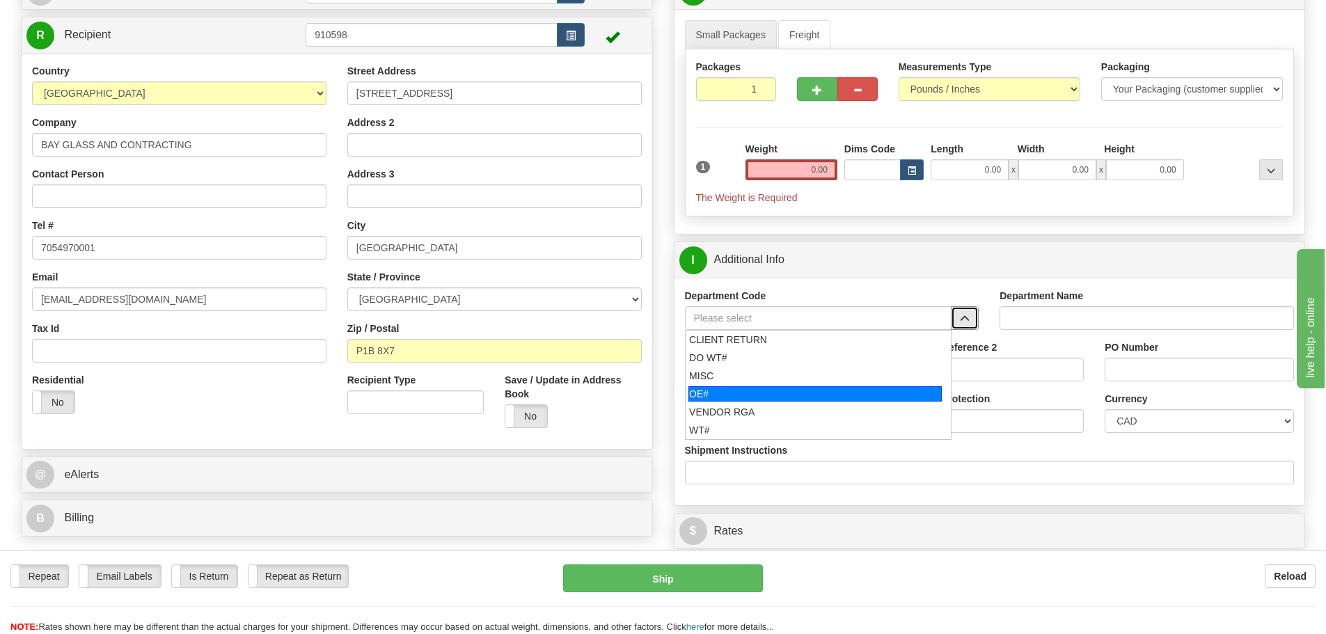
click at [738, 394] on div "OE#" at bounding box center [814, 393] width 253 height 15
type input "OE#"
type input "ORDERS"
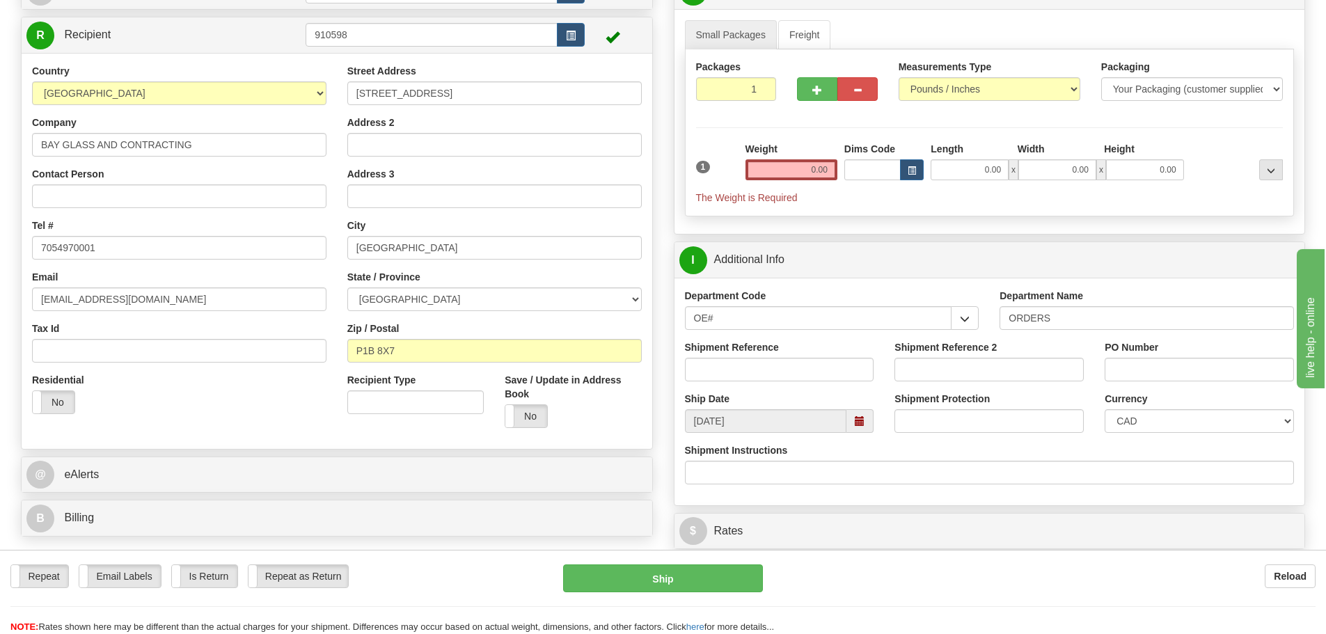
click at [734, 392] on div "Ship Date [DATE]" at bounding box center [780, 412] width 210 height 41
click at [732, 384] on div "Shipment Reference" at bounding box center [780, 366] width 210 height 52
click at [732, 377] on input "Shipment Reference" at bounding box center [779, 370] width 189 height 24
type input "2"
type input "10205296-00"
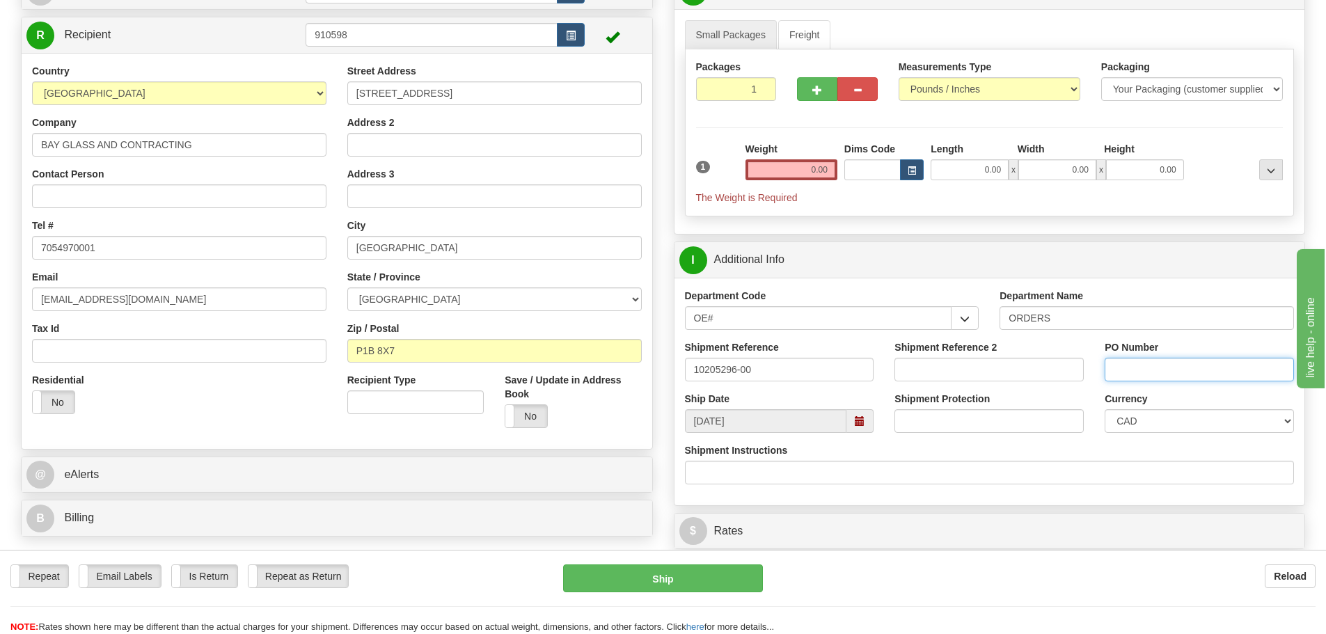
click at [1172, 369] on input "PO Number" at bounding box center [1199, 370] width 189 height 24
type input "25273"
click at [762, 176] on input "0.00" at bounding box center [792, 169] width 92 height 21
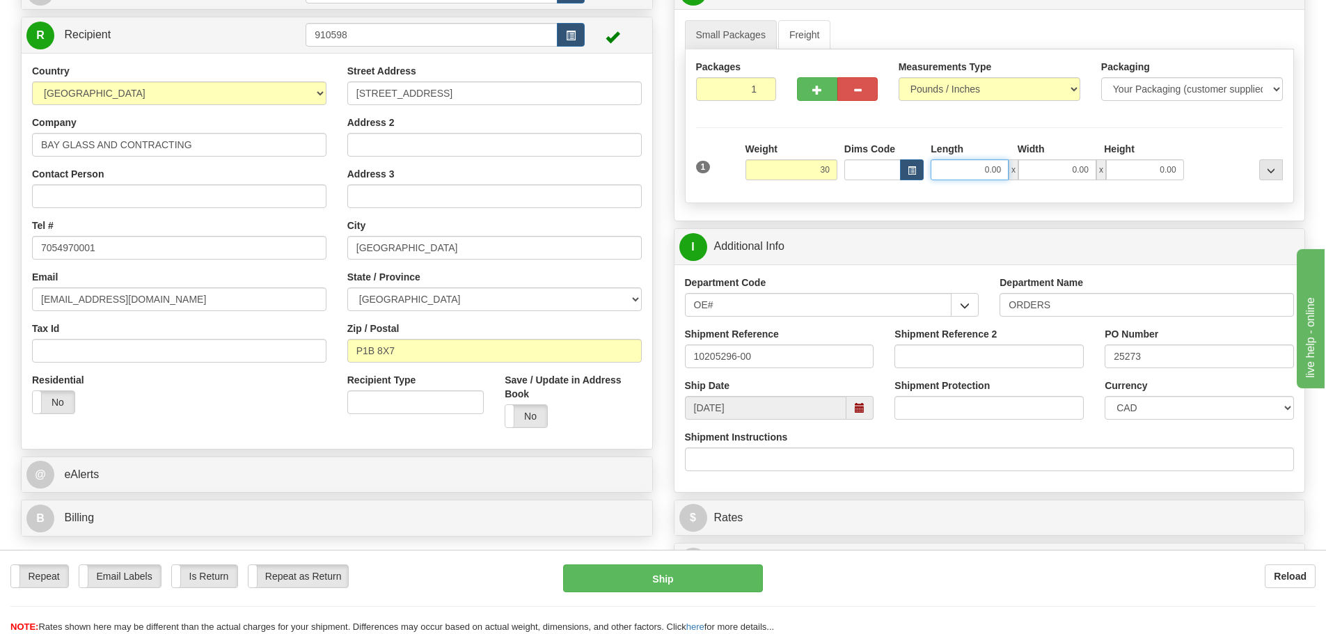
type input "30.00"
click at [975, 167] on input "0.00" at bounding box center [970, 169] width 78 height 21
type input "93.00"
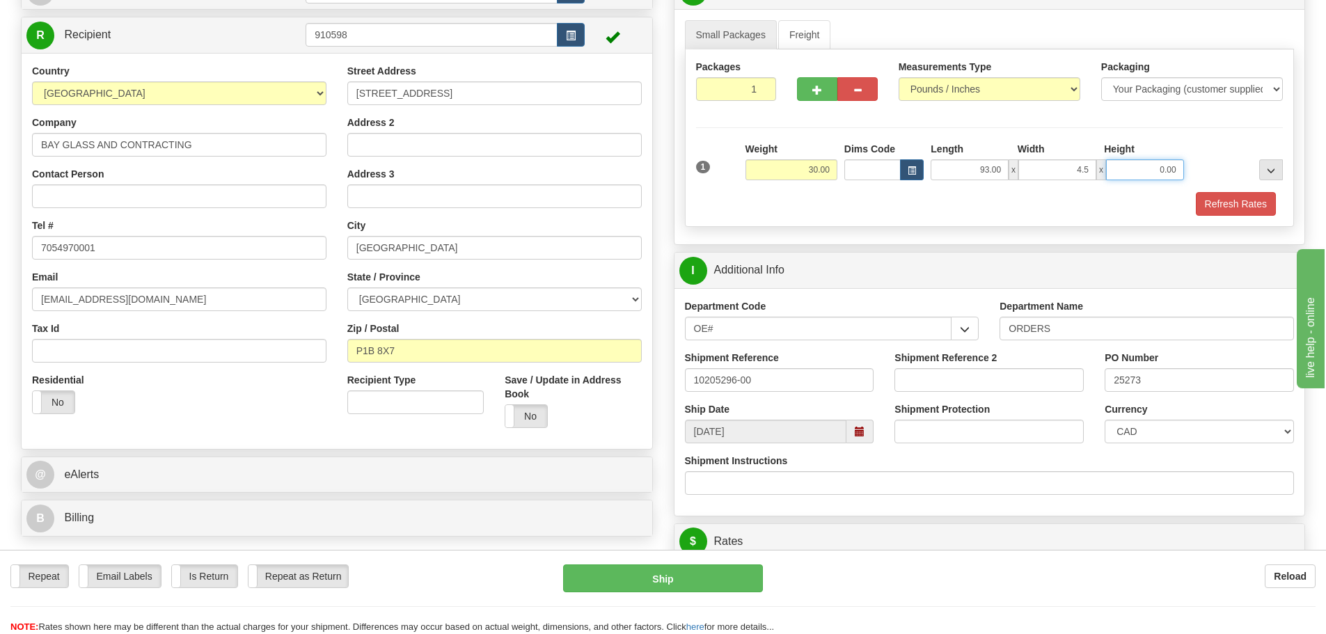
type input "4.50"
type input "5.50"
click at [1236, 205] on button "Refresh Rates" at bounding box center [1236, 204] width 80 height 24
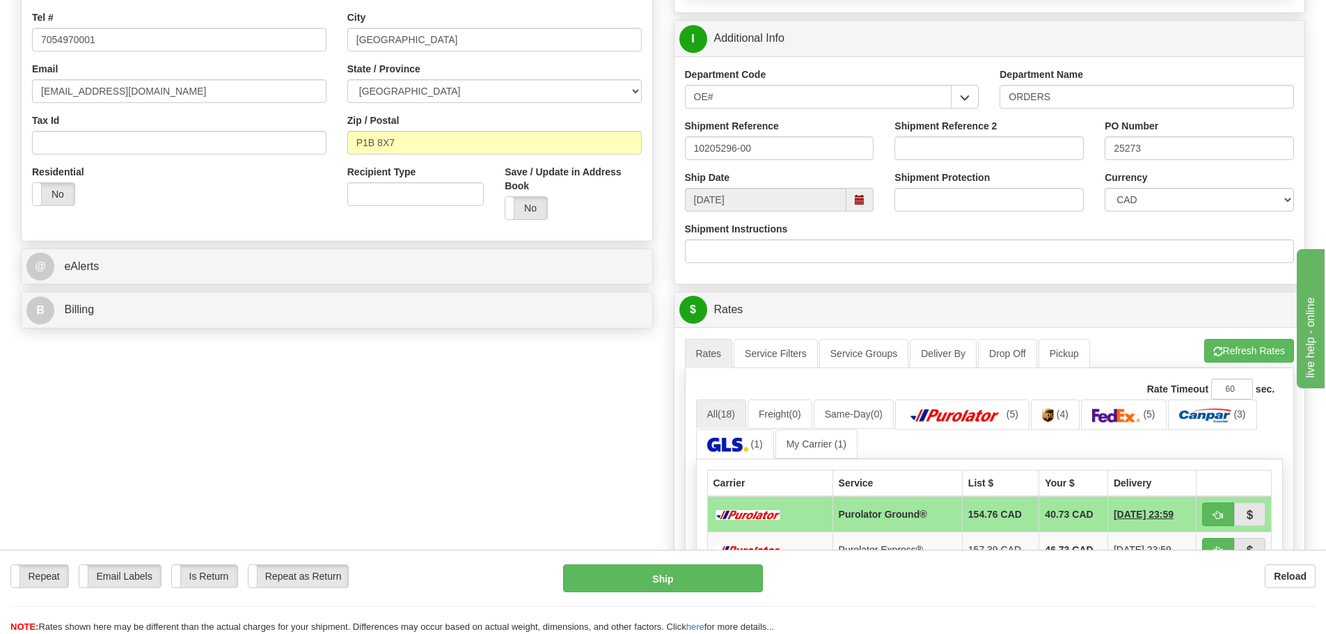
scroll to position [348, 0]
click at [1214, 517] on span "button" at bounding box center [1218, 514] width 10 height 9
type input "260"
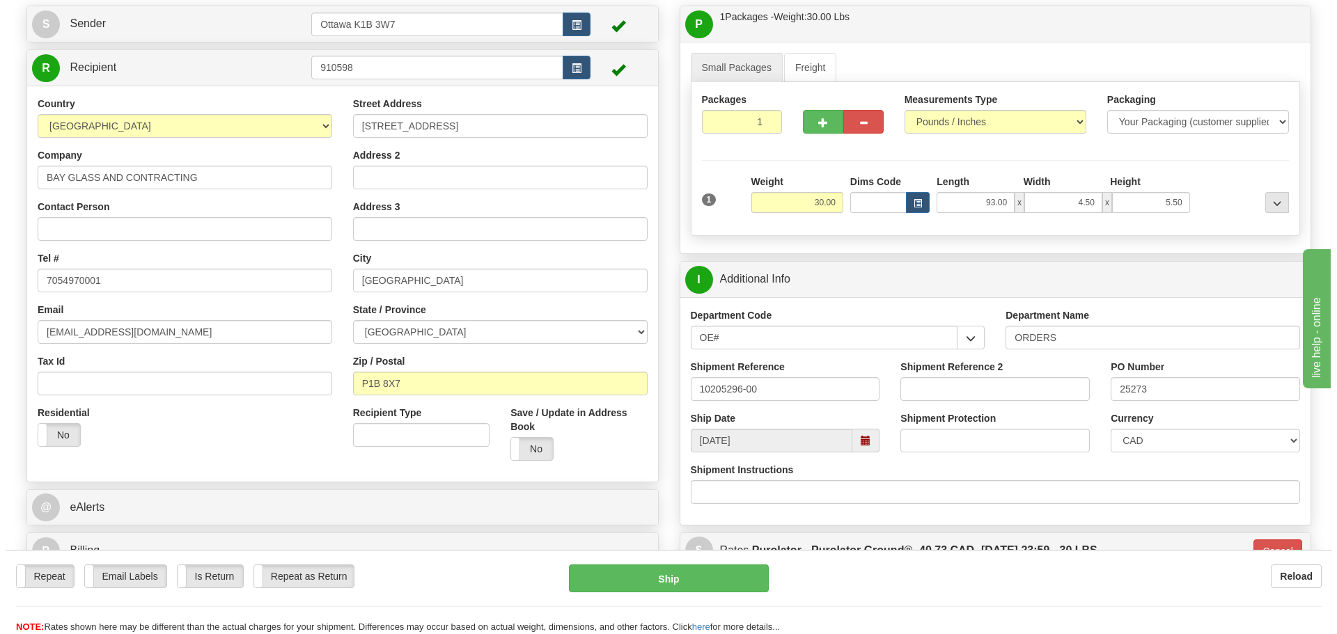
scroll to position [139, 0]
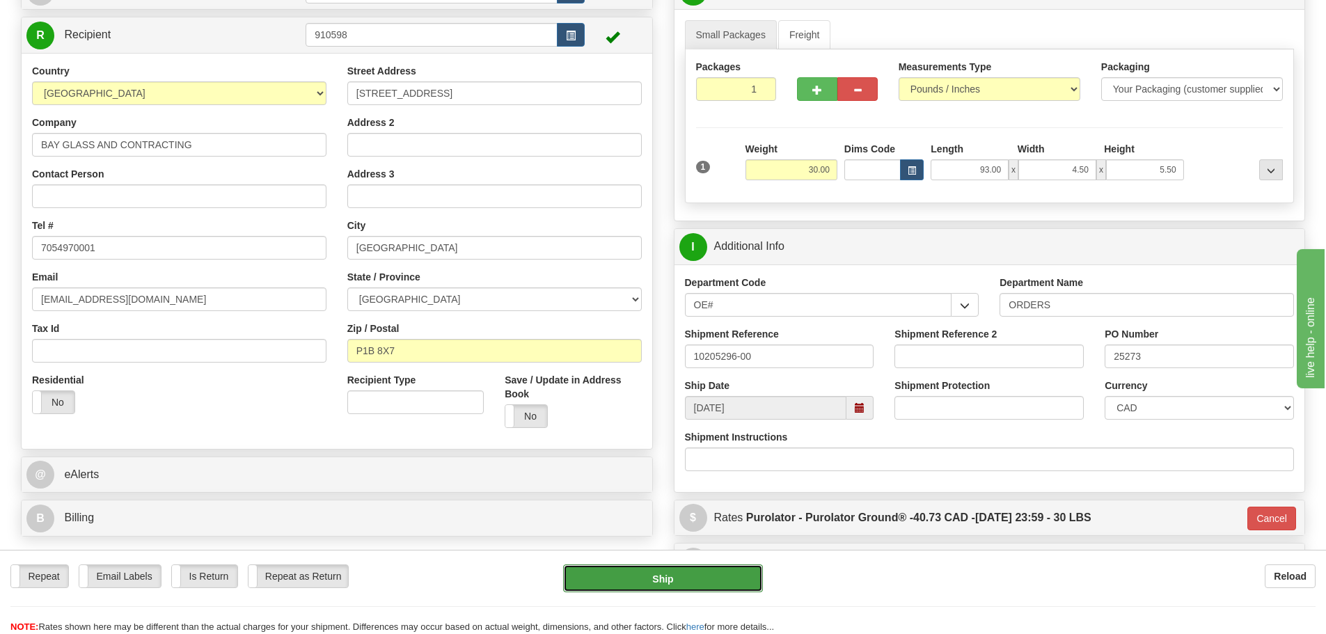
click at [712, 567] on button "Ship" at bounding box center [663, 579] width 200 height 28
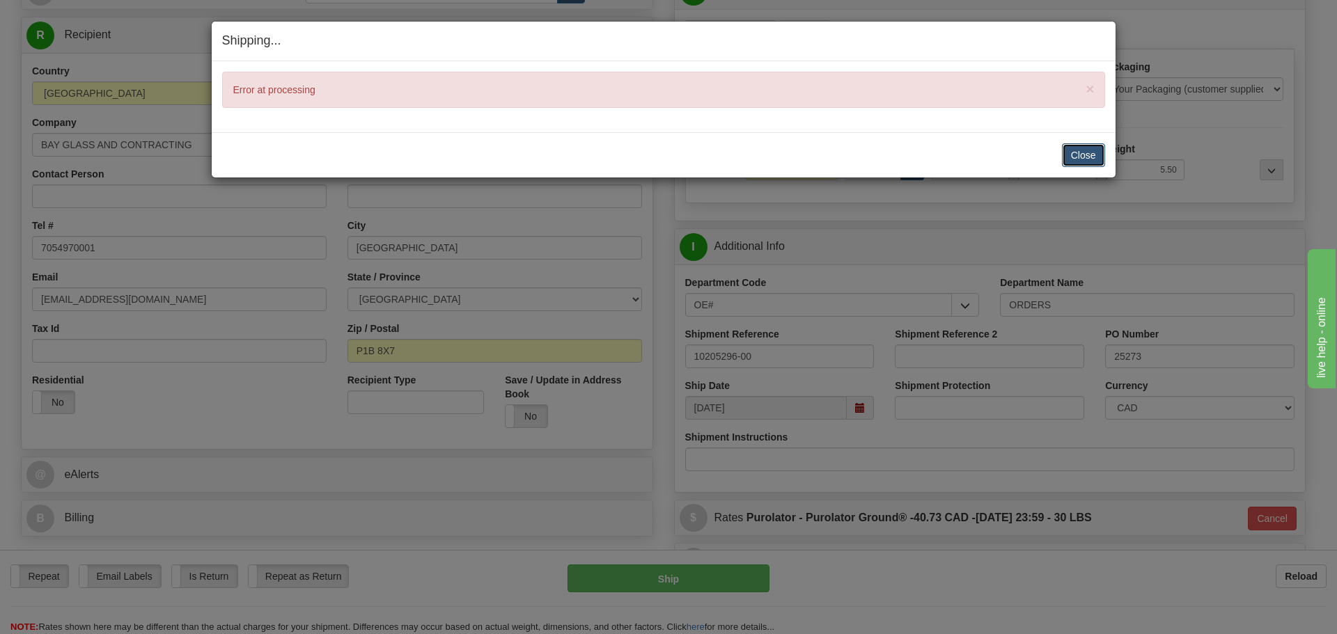
click at [1065, 165] on button "Close" at bounding box center [1083, 155] width 43 height 24
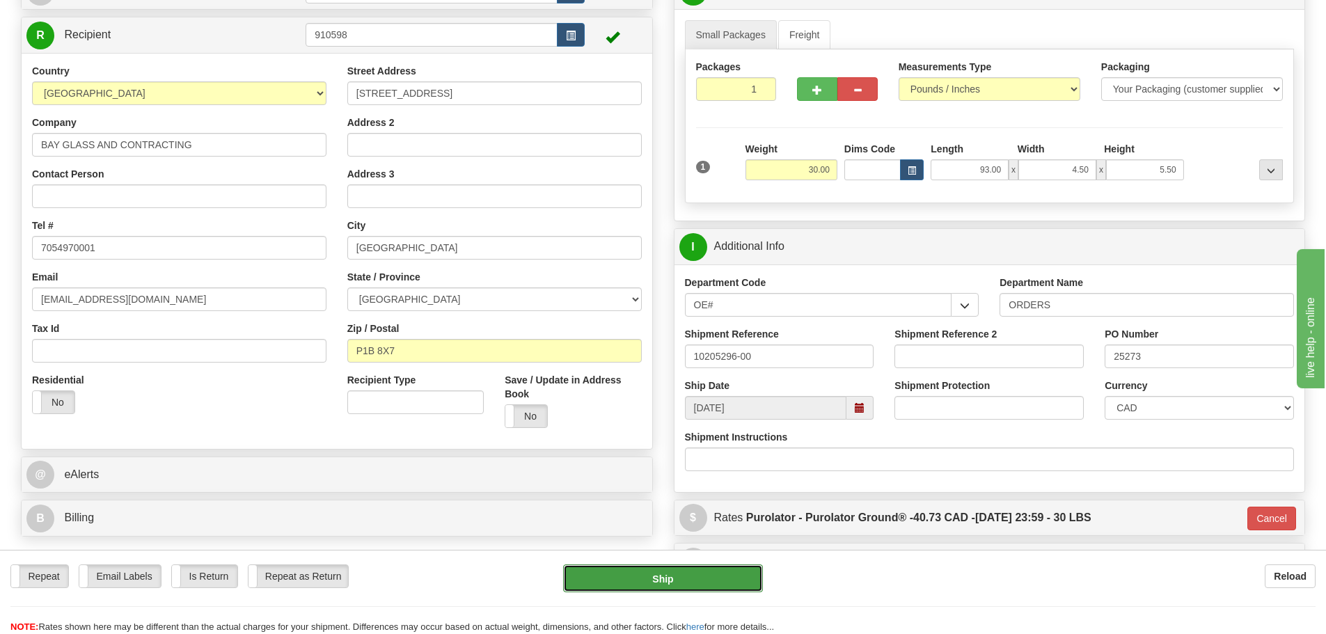
click at [643, 584] on button "Ship" at bounding box center [663, 579] width 200 height 28
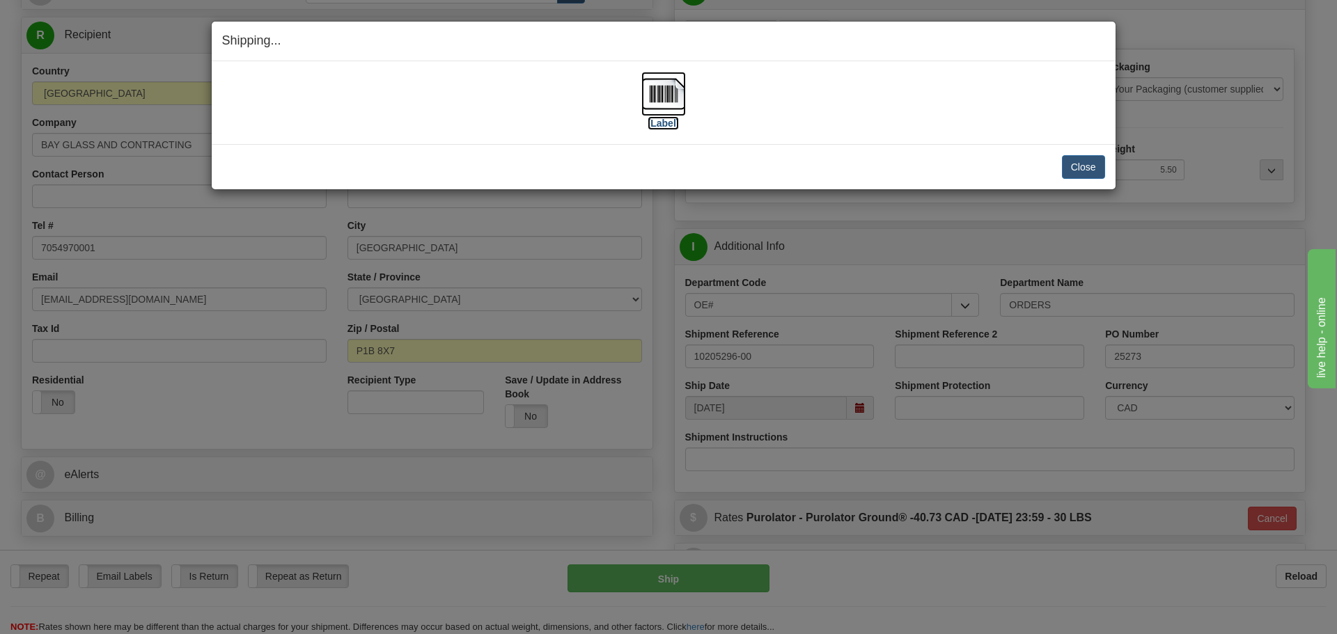
click at [663, 127] on label "[Label]" at bounding box center [663, 123] width 32 height 14
click at [1086, 175] on button "Close" at bounding box center [1083, 167] width 43 height 24
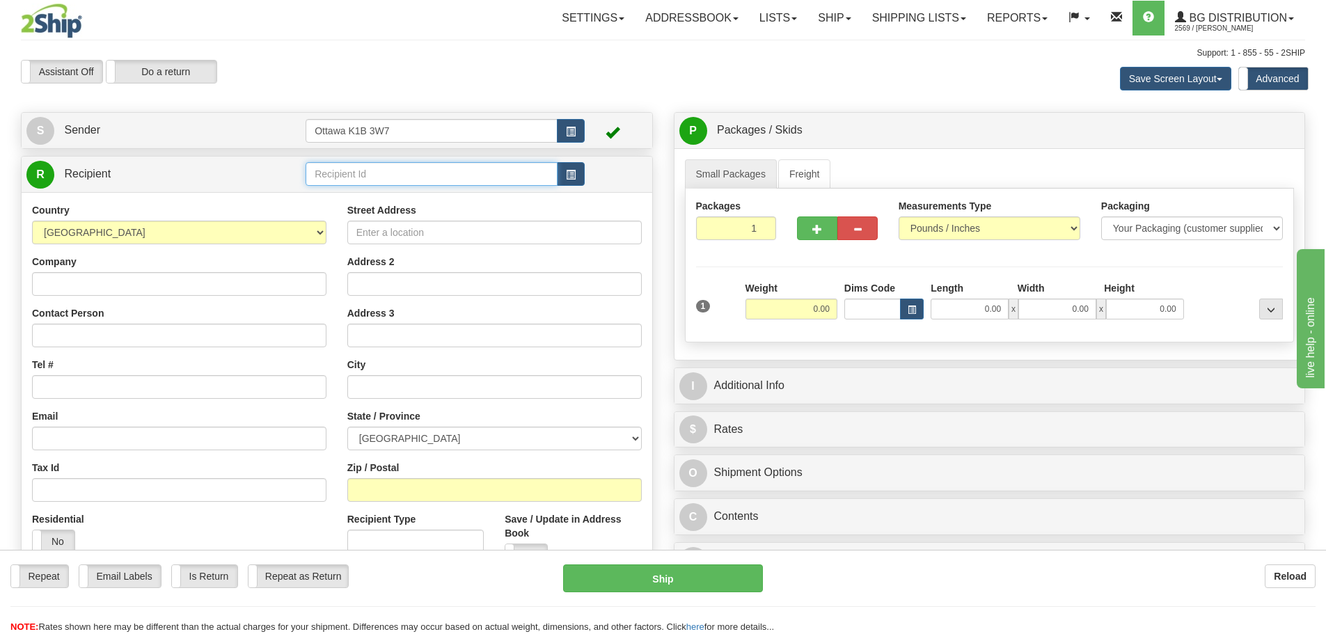
click at [411, 175] on input "text" at bounding box center [432, 174] width 252 height 24
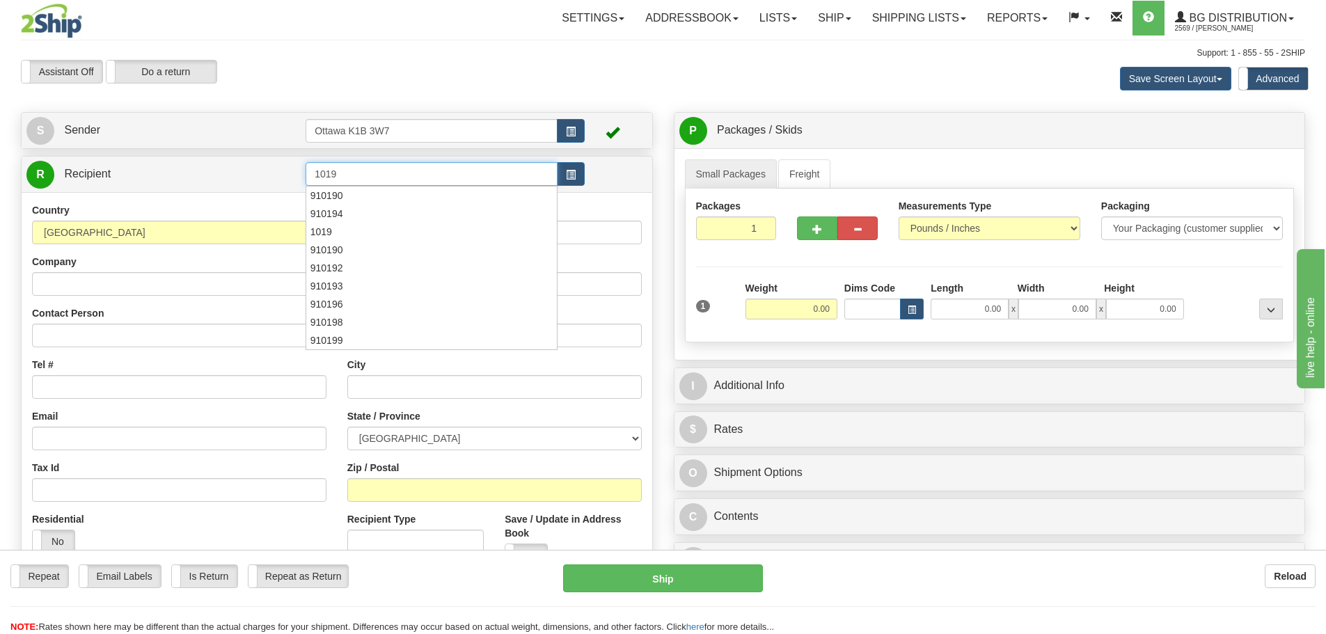
type input "1019"
click at [414, 48] on div "Support: 1 - 855 - 55 - 2SHIP" at bounding box center [663, 53] width 1284 height 12
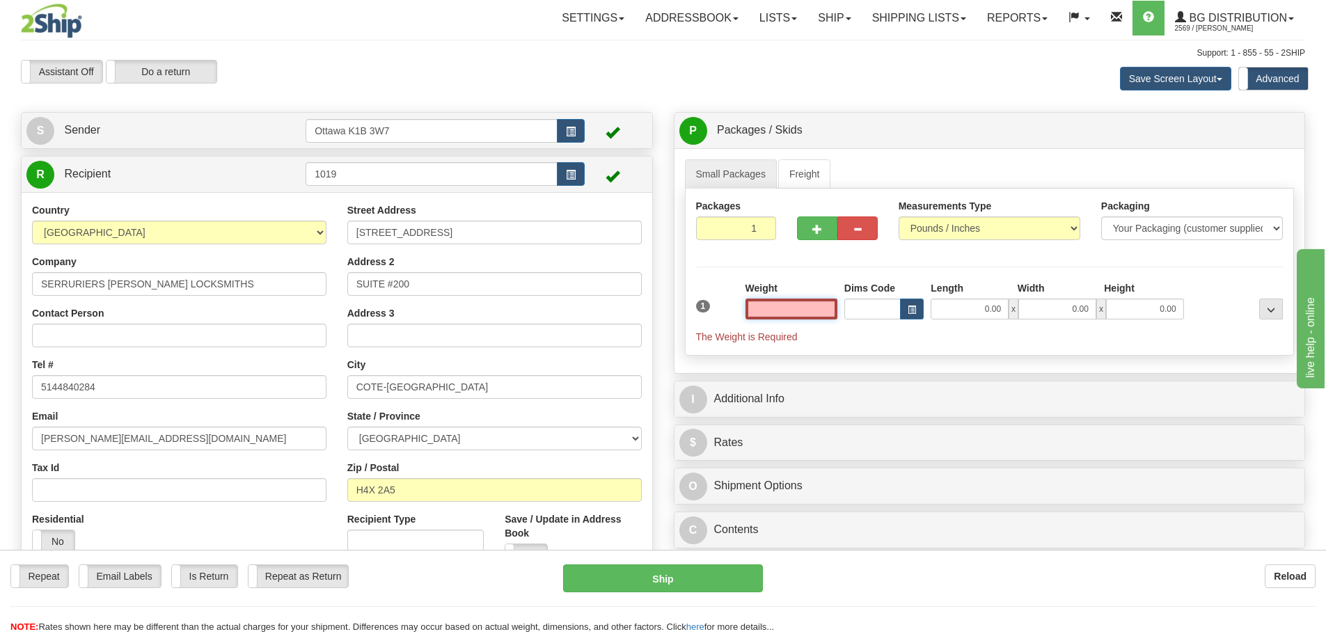
click at [810, 307] on input "text" at bounding box center [792, 309] width 92 height 21
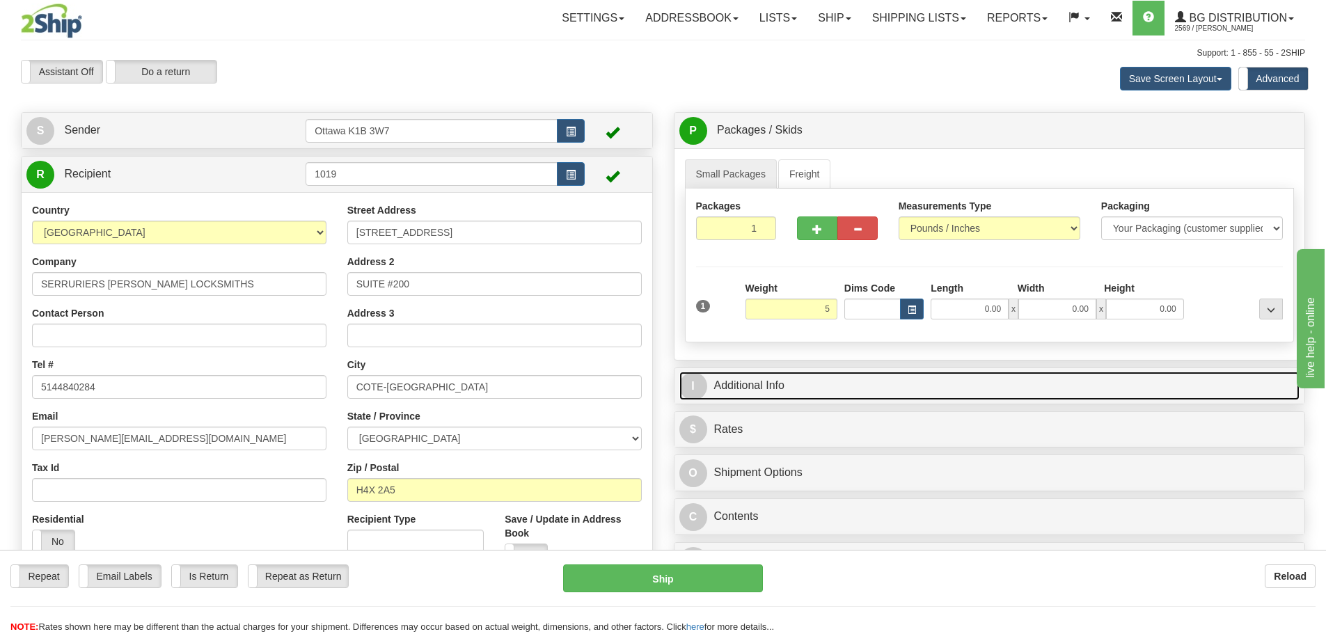
type input "5.00"
click at [924, 391] on link "I Additional Info" at bounding box center [989, 386] width 621 height 29
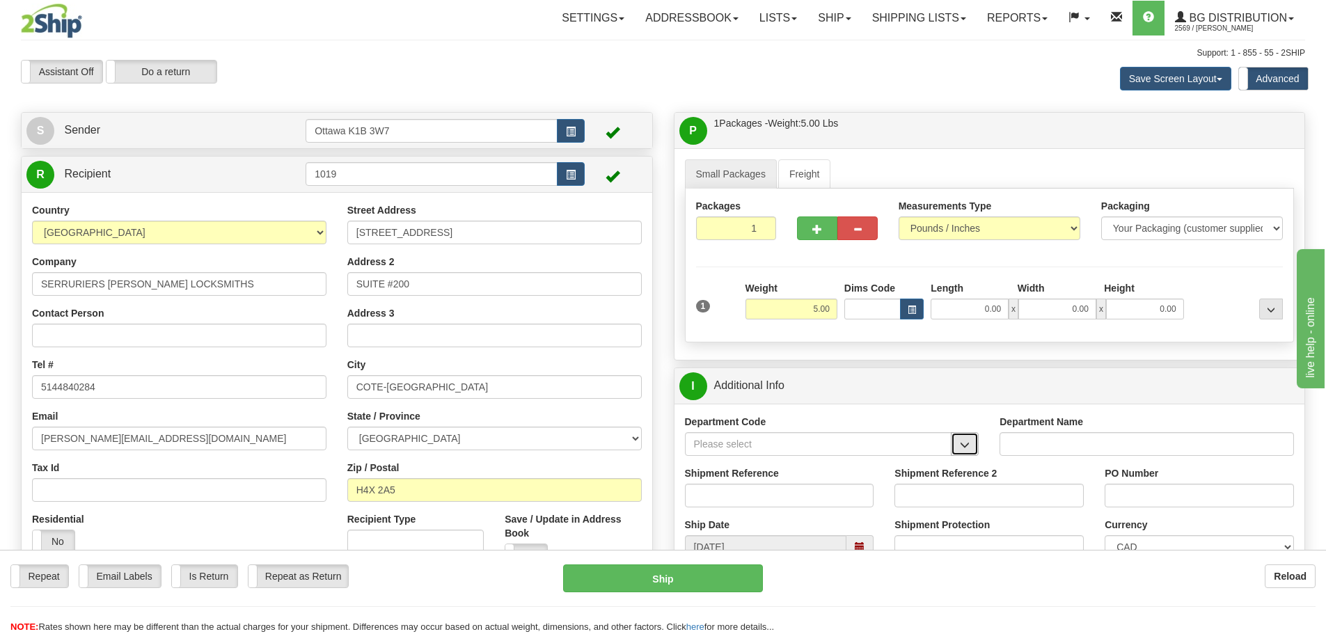
click at [953, 441] on button "button" at bounding box center [965, 444] width 28 height 24
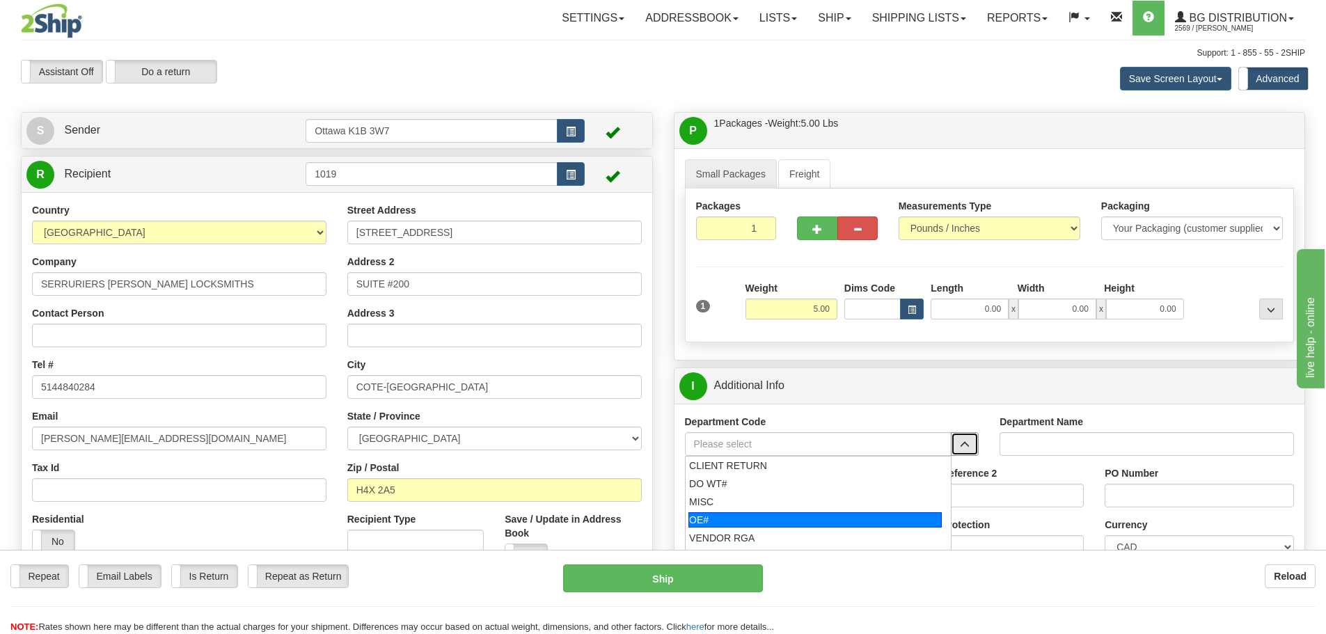
click at [838, 514] on div "OE#" at bounding box center [814, 519] width 253 height 15
type input "OE#"
type input "ORDERS"
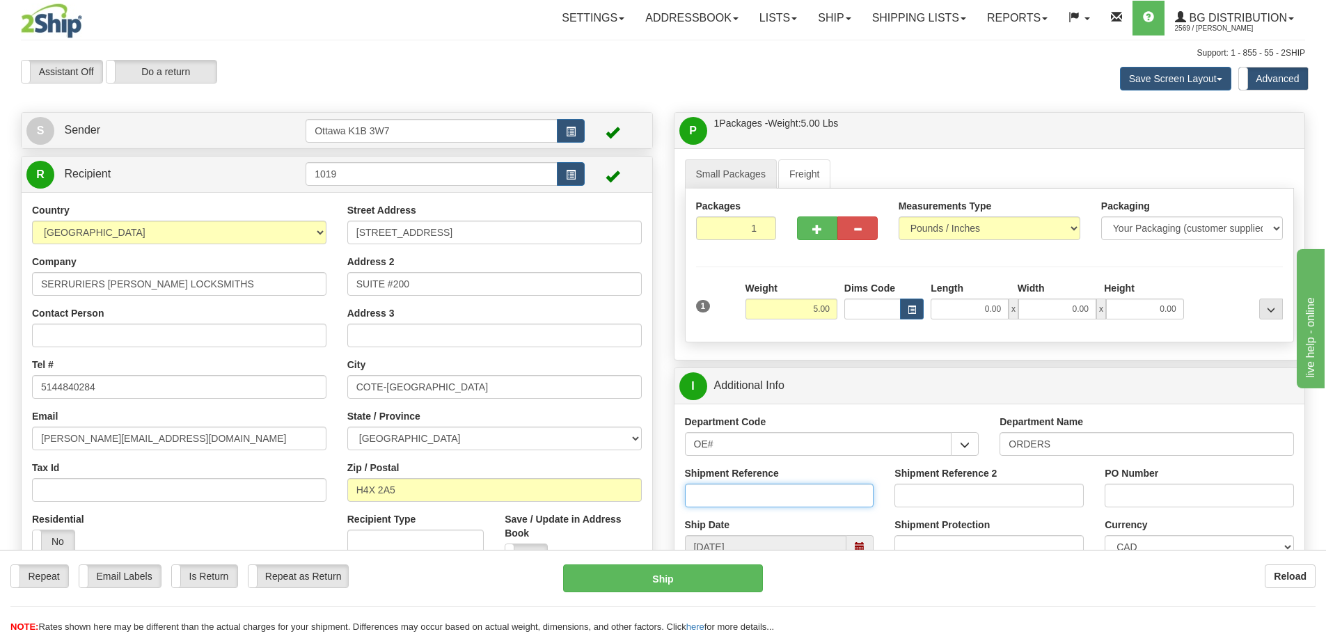
click at [810, 503] on input "Shipment Reference" at bounding box center [779, 496] width 189 height 24
type input "10205286-00"
click at [1250, 502] on input "PO Number" at bounding box center [1199, 496] width 189 height 24
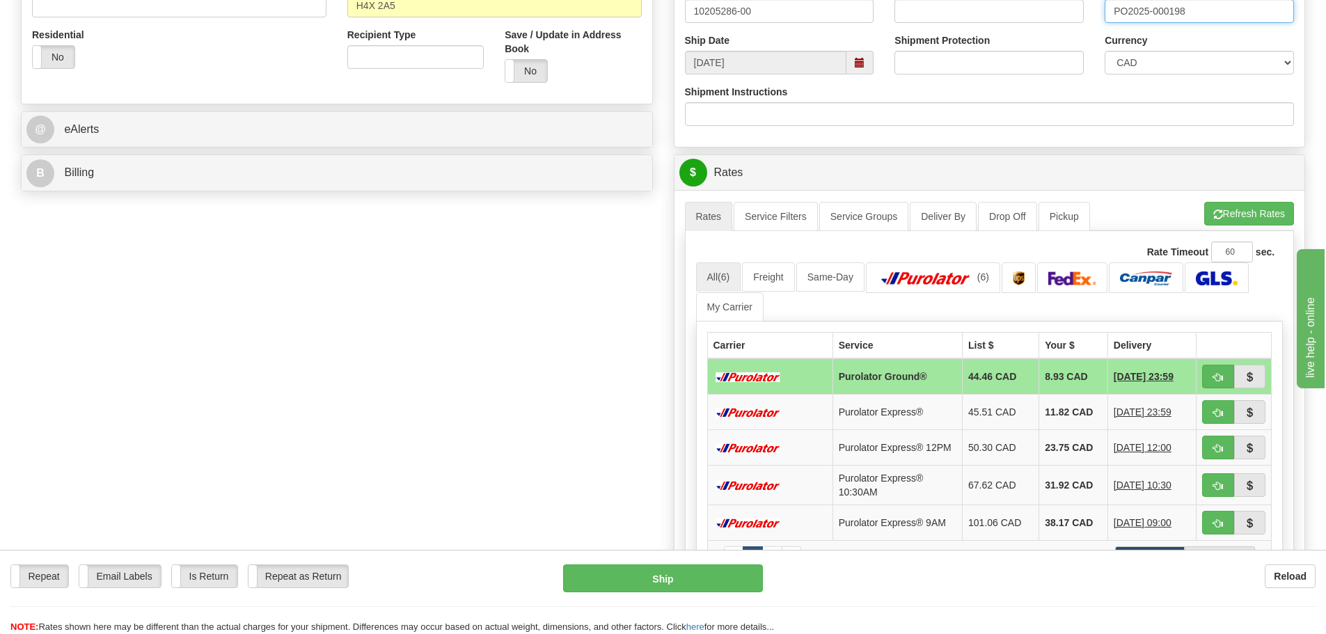
scroll to position [487, 0]
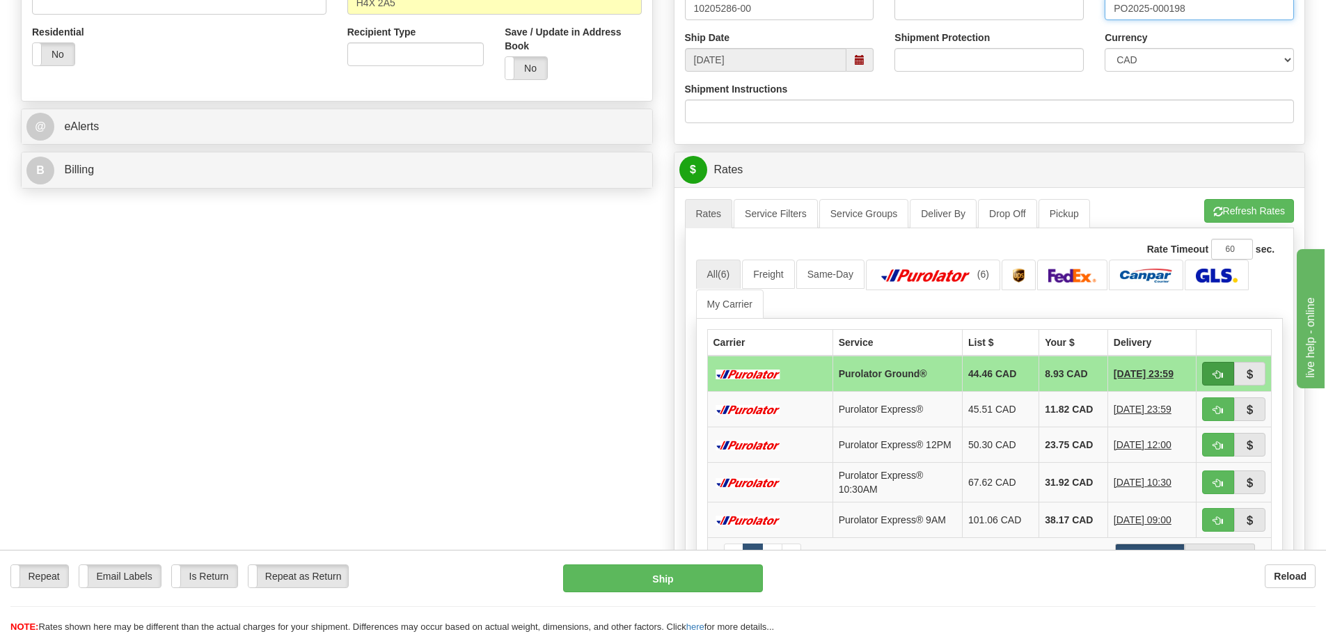
type input "PO2025-000198"
click at [1216, 364] on button "button" at bounding box center [1218, 374] width 32 height 24
type input "260"
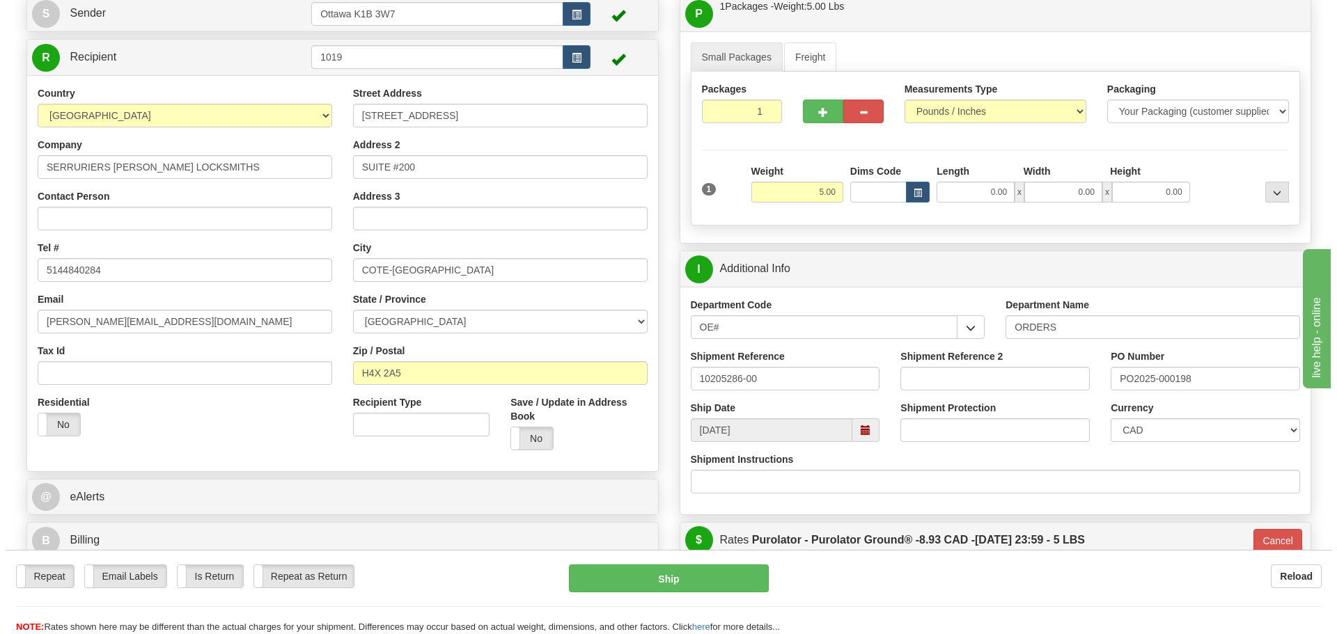
scroll to position [139, 0]
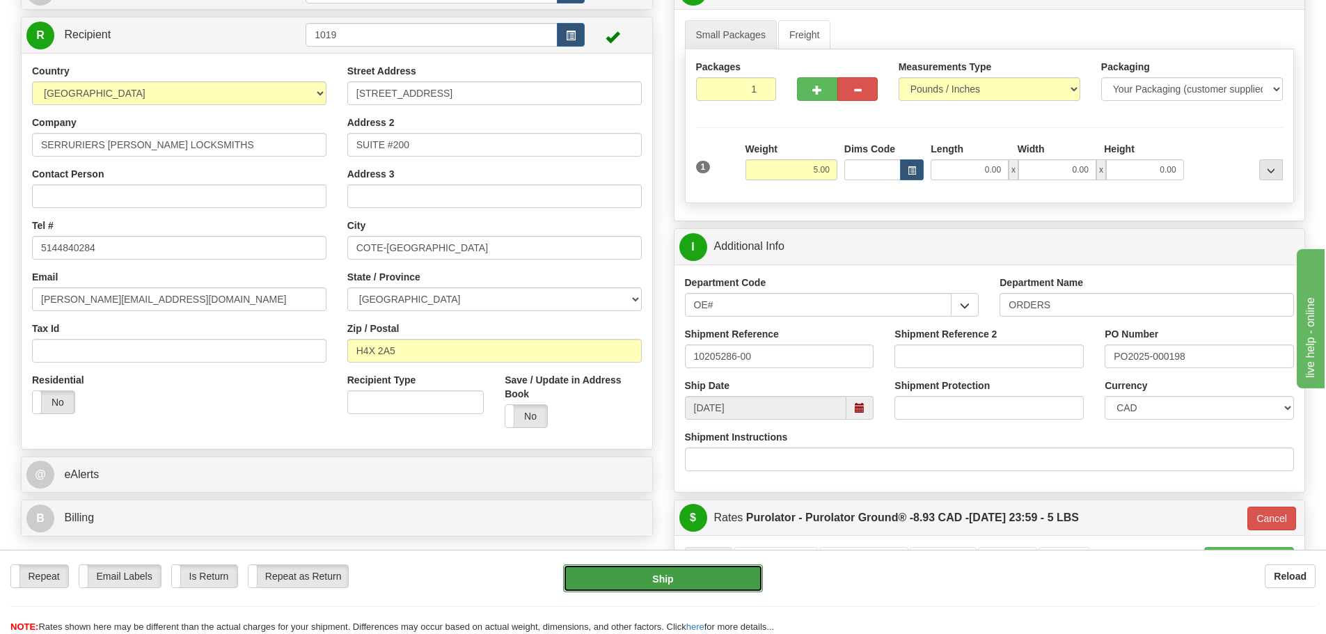
click at [694, 578] on button "Ship" at bounding box center [663, 579] width 200 height 28
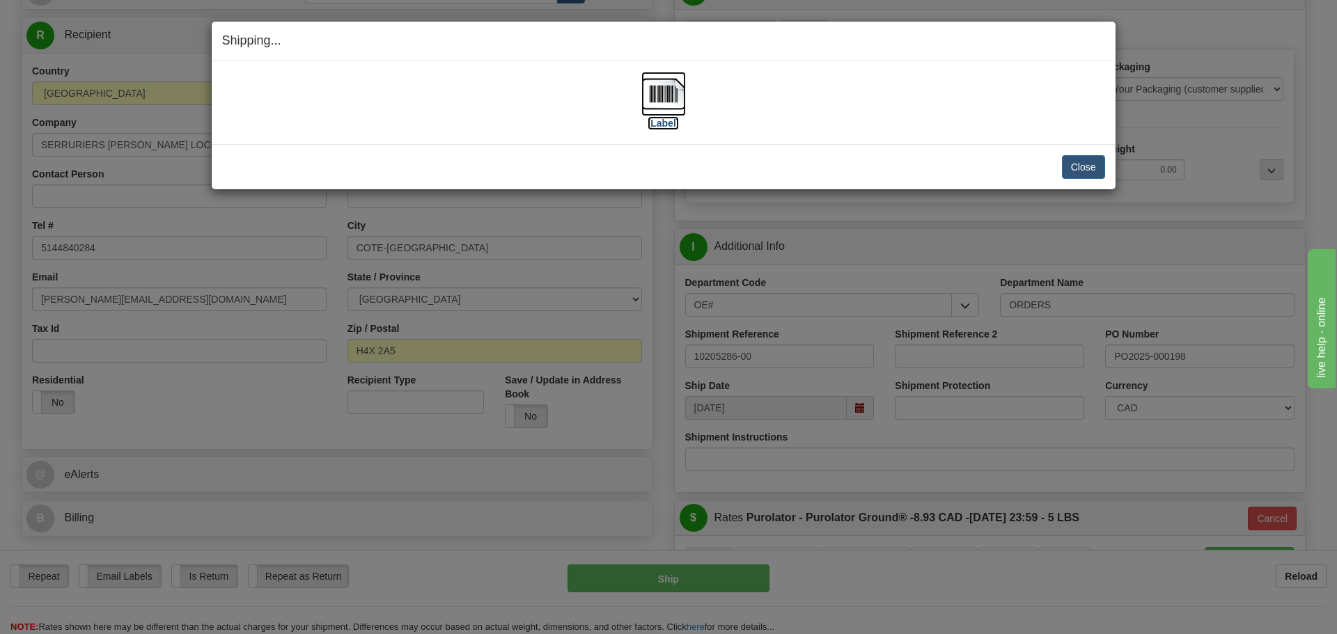
click at [658, 129] on label "[Label]" at bounding box center [663, 123] width 32 height 14
click at [1079, 174] on button "Close" at bounding box center [1083, 167] width 43 height 24
